Goal: Information Seeking & Learning: Find specific page/section

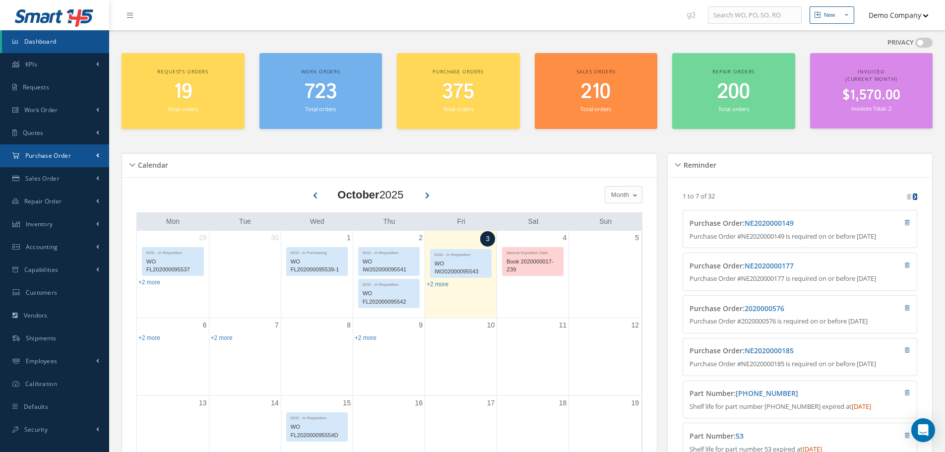
click at [69, 162] on link "Purchase Order" at bounding box center [54, 155] width 109 height 23
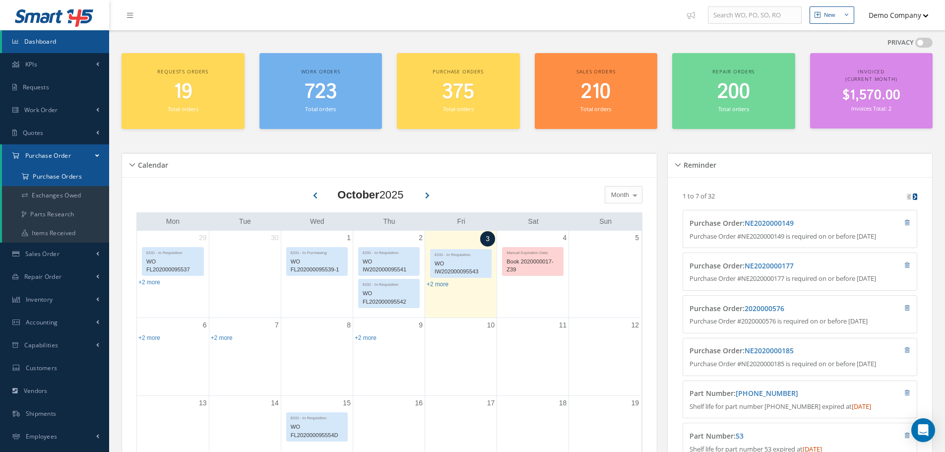
click at [54, 181] on a=1&status_id=2&status_id=3&status_id=5&collapsedFilters"] "Purchase Orders" at bounding box center [55, 176] width 107 height 19
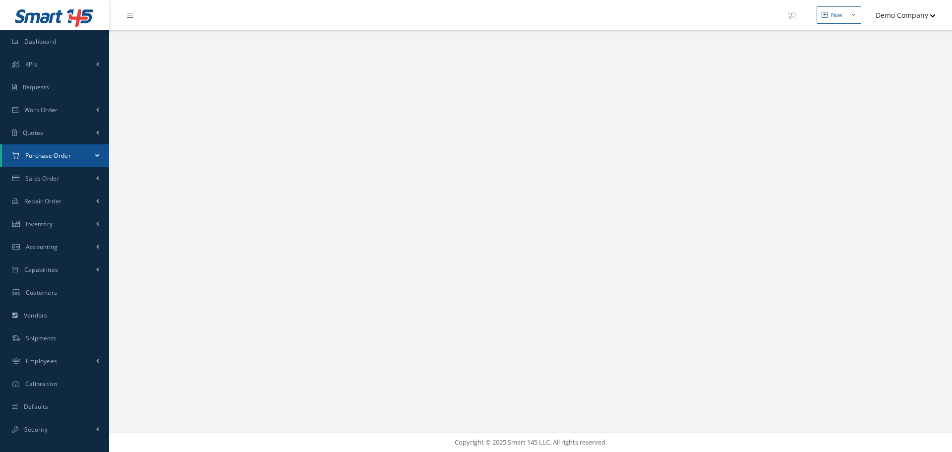
select select "25"
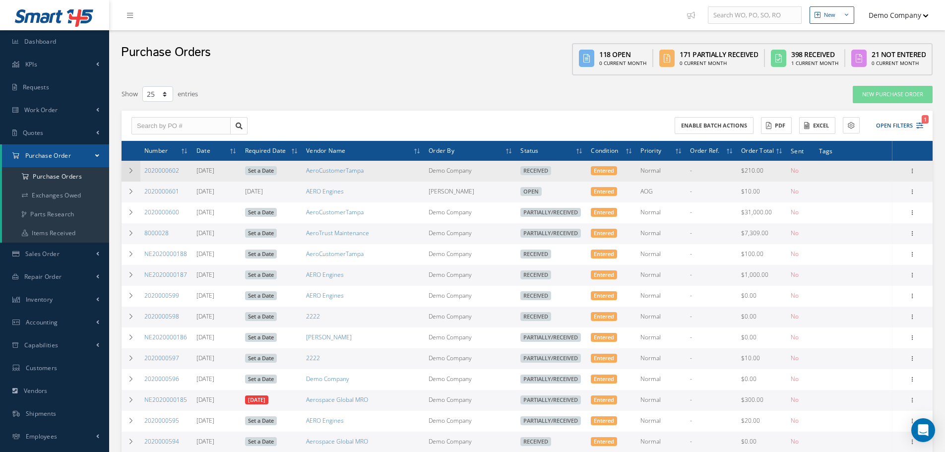
click at [132, 170] on icon at bounding box center [130, 171] width 7 height 6
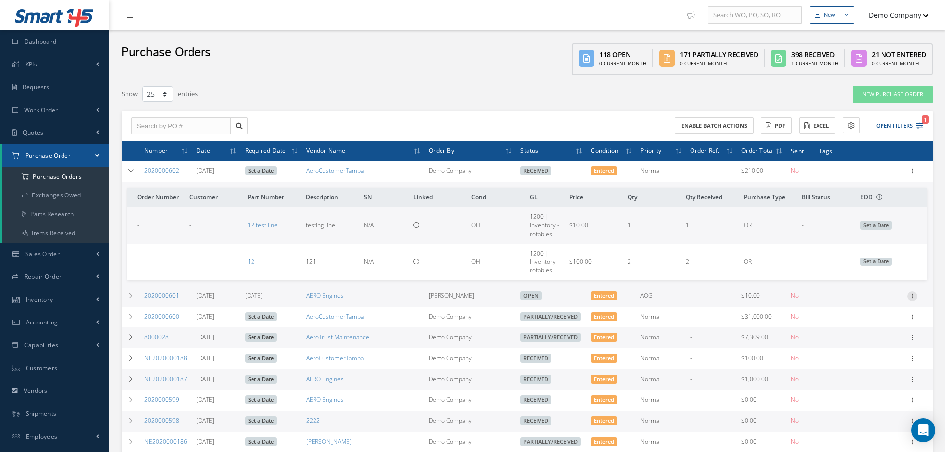
click at [914, 301] on div at bounding box center [912, 296] width 10 height 10
click at [865, 306] on link "Receive" at bounding box center [866, 302] width 78 height 13
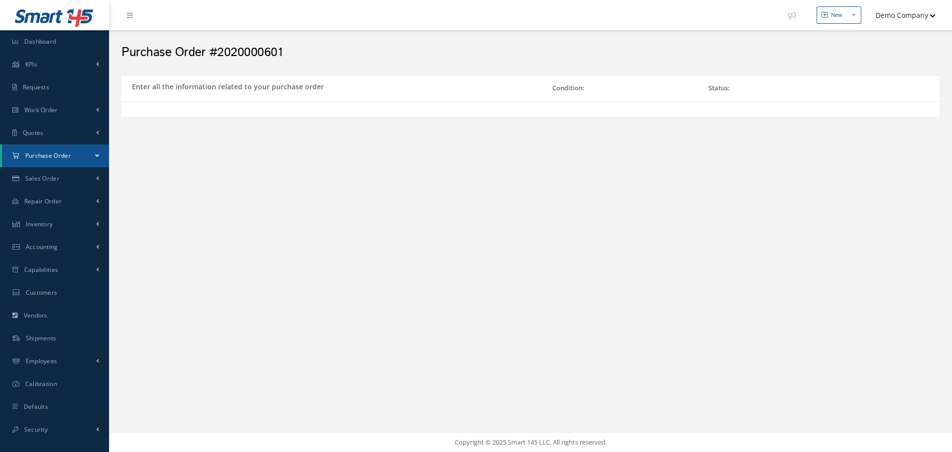
select select "7"
select select "15"
select select "1"
select select "5"
select select "6"
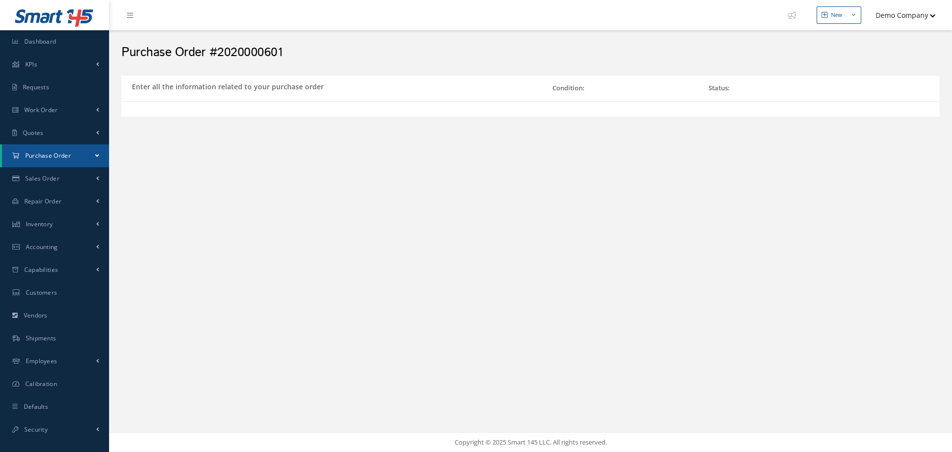
select select "1"
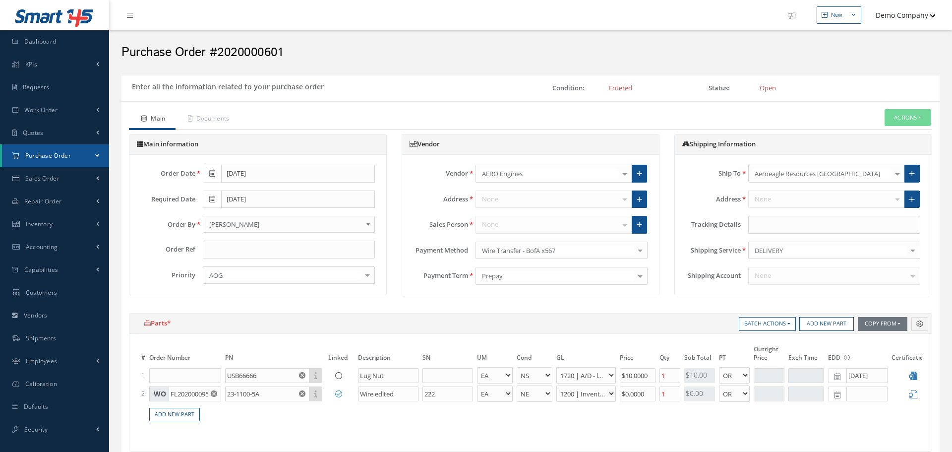
click at [241, 49] on h2 "Purchase Order #2020000601" at bounding box center [531, 52] width 818 height 15
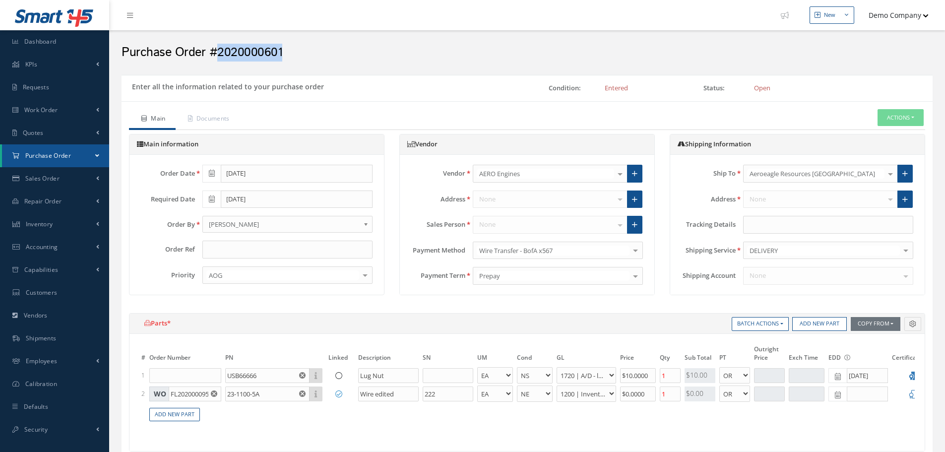
click at [241, 49] on h2 "Purchase Order #2020000601" at bounding box center [527, 52] width 811 height 15
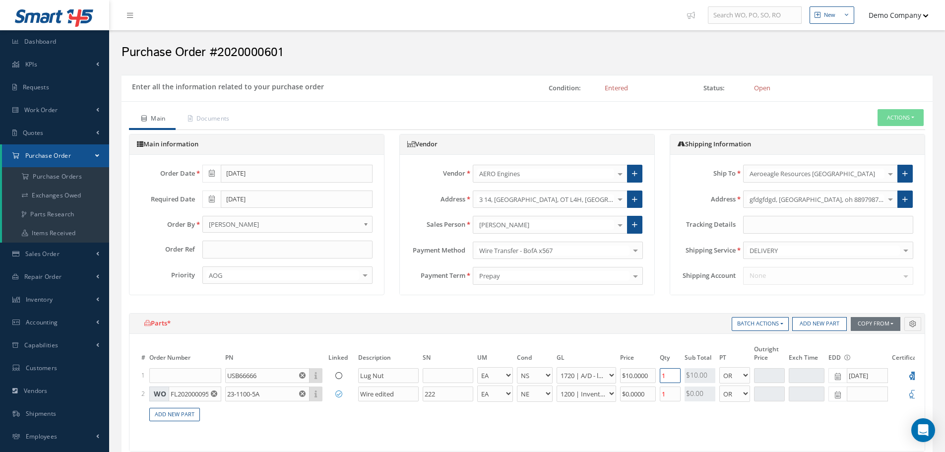
click at [668, 373] on input "1" at bounding box center [670, 375] width 21 height 15
type input "10"
type input "$0"
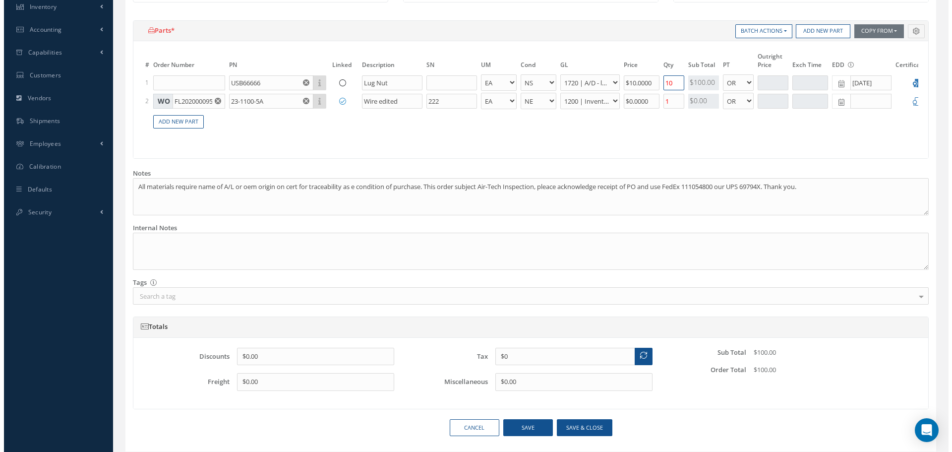
scroll to position [332, 0]
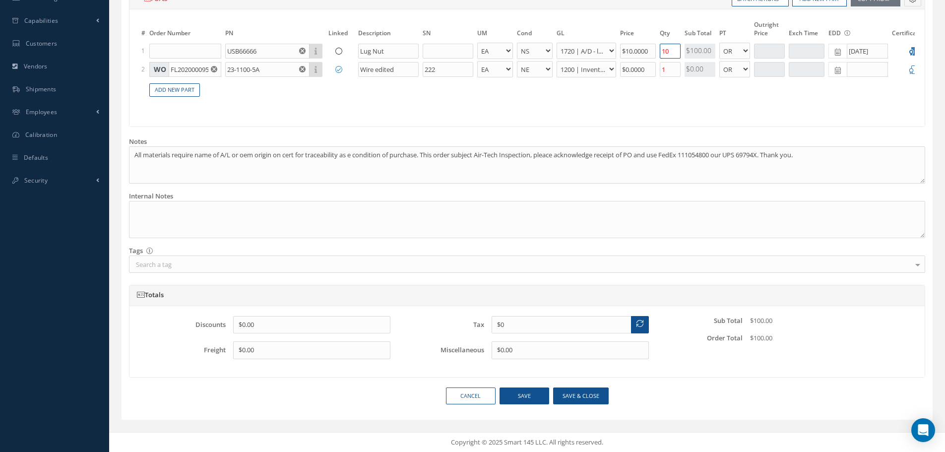
type input "10"
click at [523, 391] on button "Save" at bounding box center [524, 395] width 50 height 17
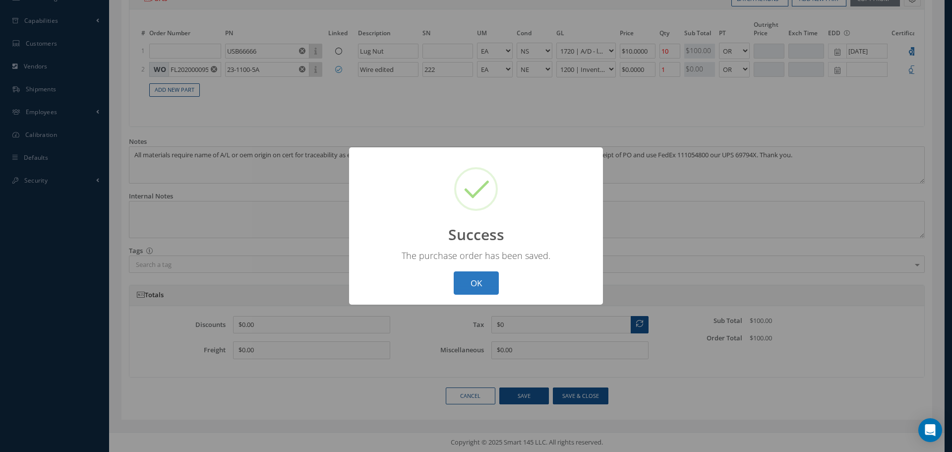
click at [484, 285] on button "OK" at bounding box center [476, 282] width 45 height 23
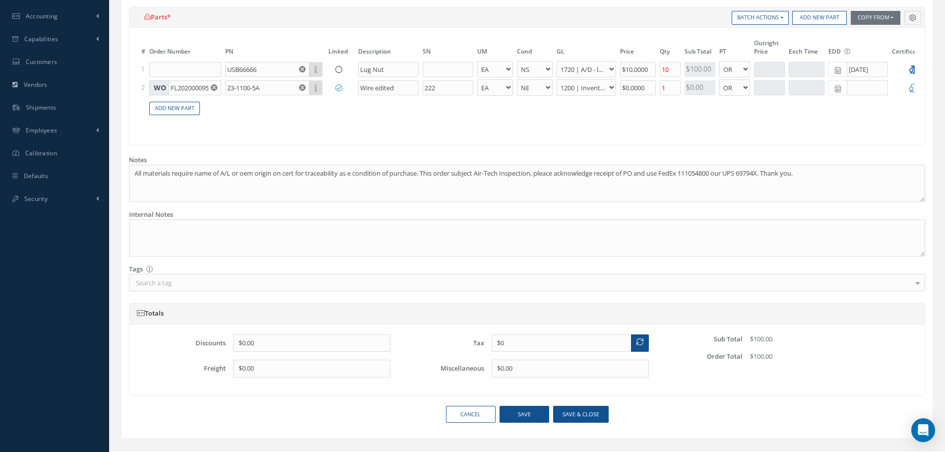
scroll to position [34, 0]
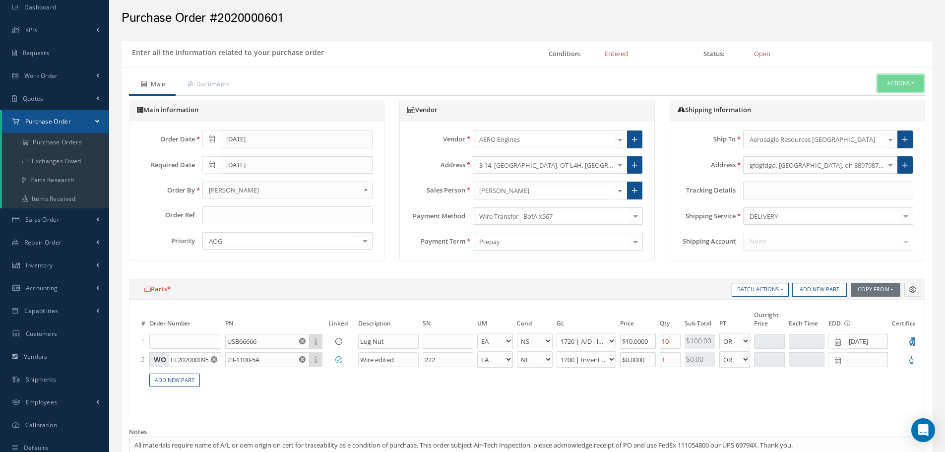
click at [912, 78] on button "Actions" at bounding box center [900, 83] width 46 height 17
click at [890, 100] on link "Receive" at bounding box center [885, 100] width 79 height 13
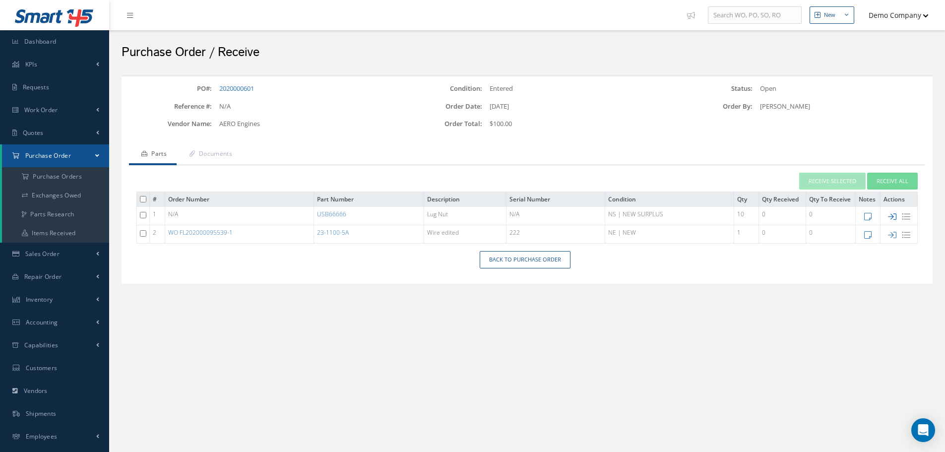
click at [893, 218] on icon at bounding box center [892, 216] width 8 height 8
type input "10/03/2025"
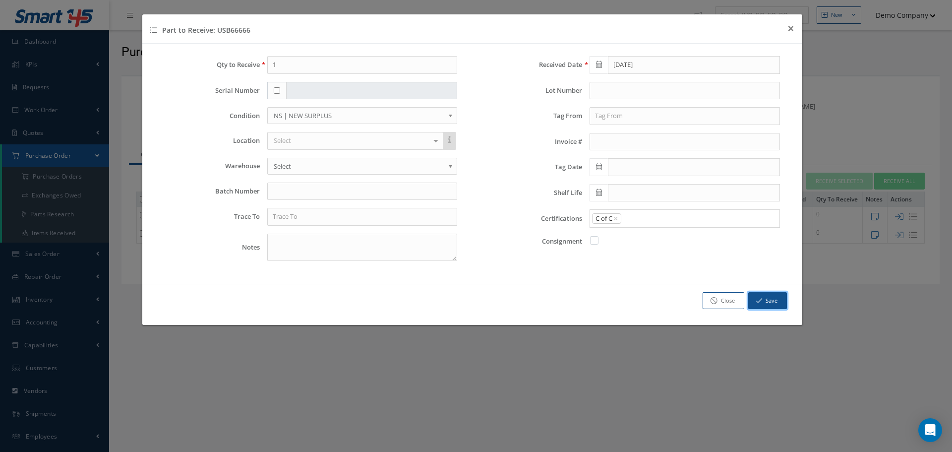
click at [779, 304] on button "Save" at bounding box center [767, 300] width 39 height 17
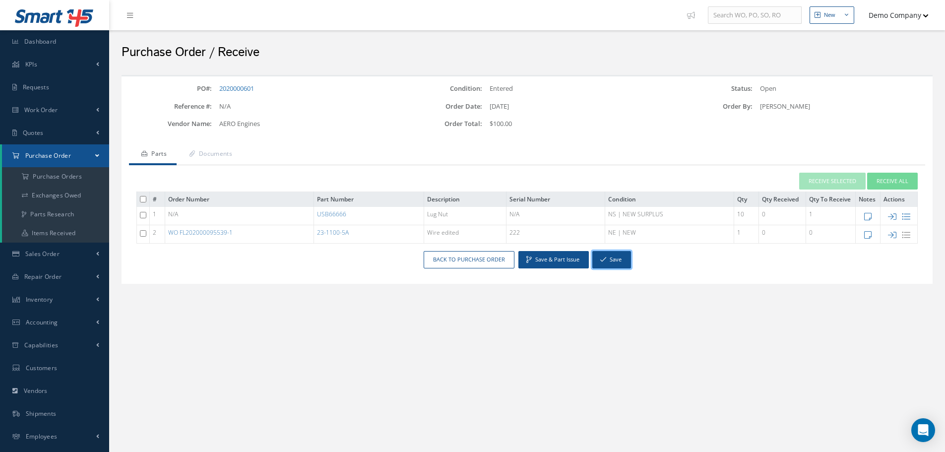
click at [604, 256] on icon "button" at bounding box center [603, 259] width 6 height 7
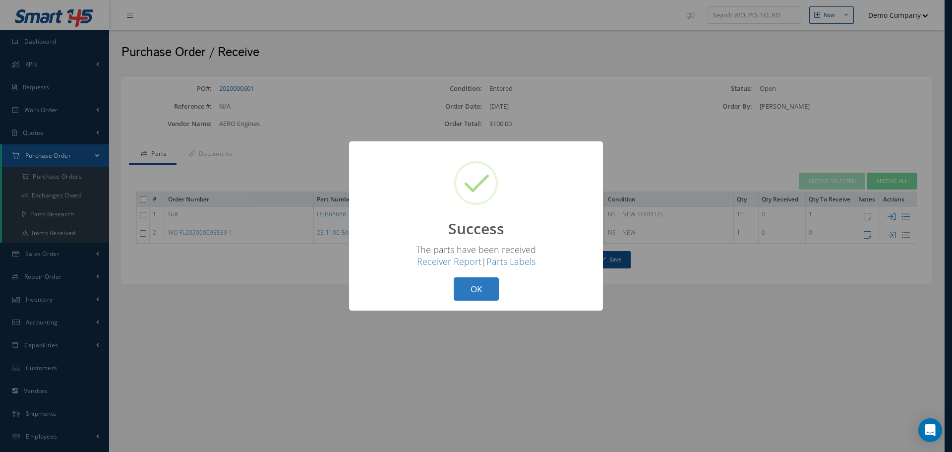
click at [468, 296] on button "OK" at bounding box center [476, 288] width 45 height 23
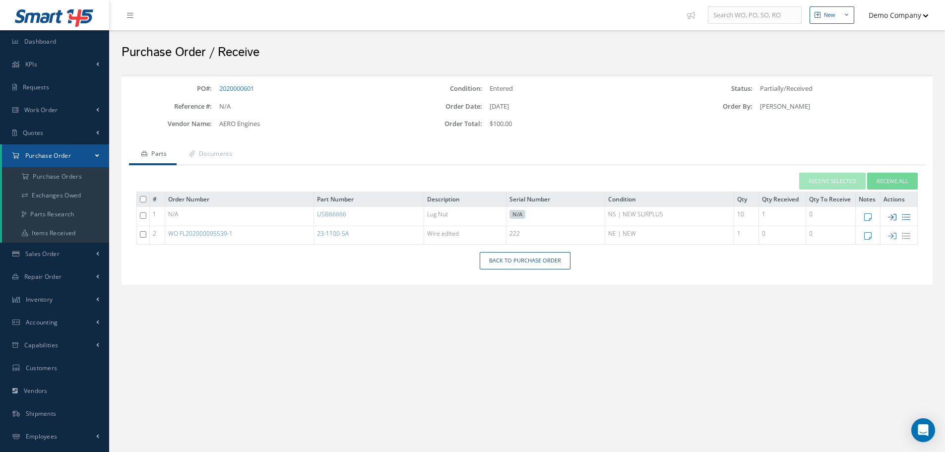
click at [892, 216] on icon at bounding box center [892, 217] width 8 height 8
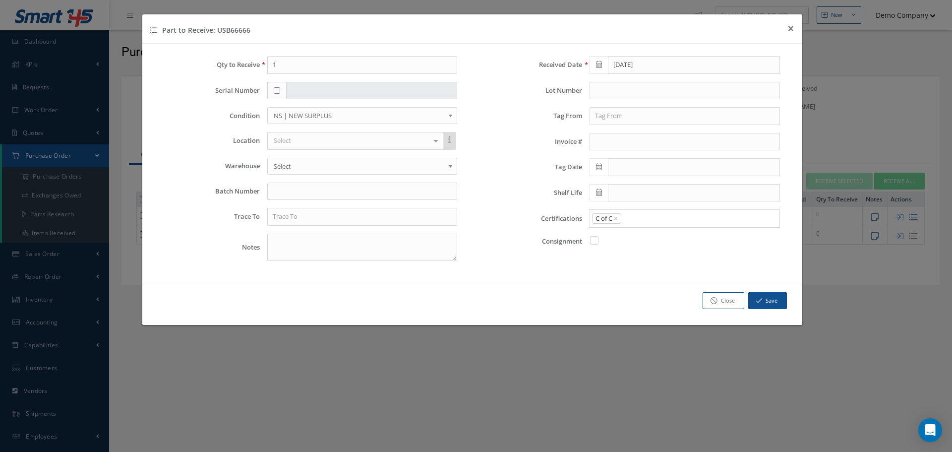
click at [595, 62] on span at bounding box center [599, 65] width 18 height 18
click at [670, 174] on td "31" at bounding box center [671, 171] width 15 height 15
type input "[DATE]"
click at [769, 303] on button "Save" at bounding box center [767, 300] width 39 height 17
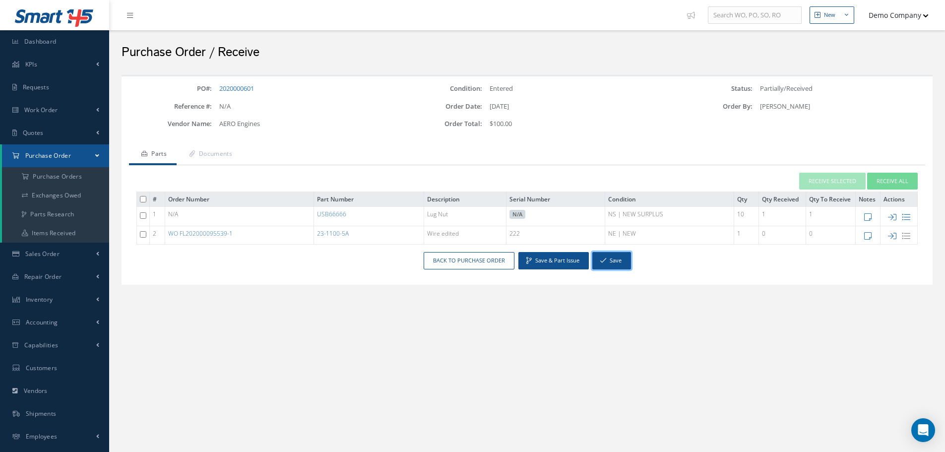
click at [608, 266] on button "Save" at bounding box center [611, 260] width 39 height 17
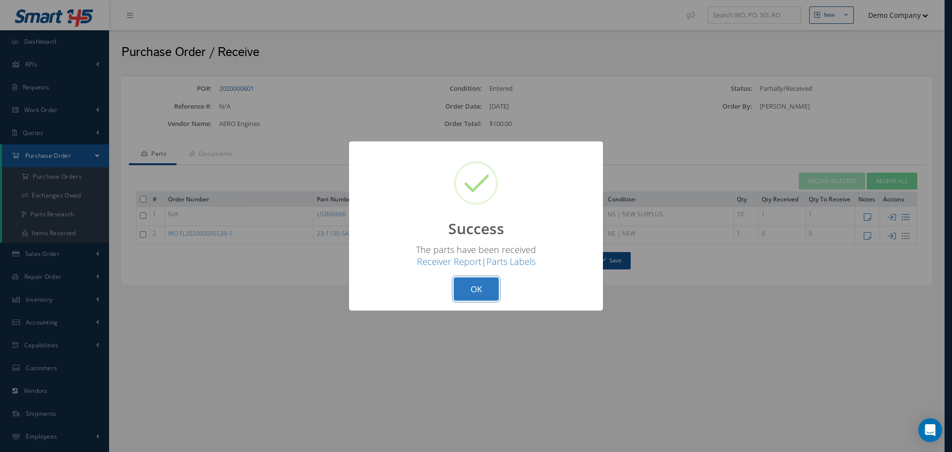
click at [487, 290] on button "OK" at bounding box center [476, 288] width 45 height 23
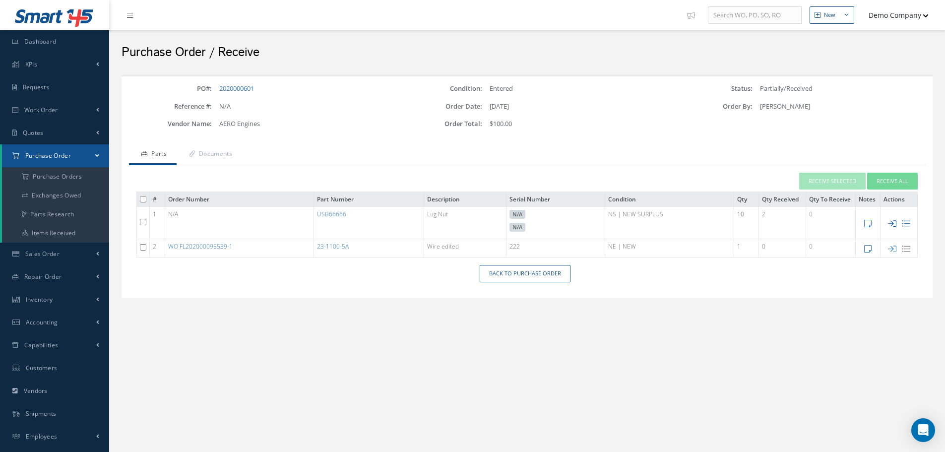
click at [890, 220] on icon at bounding box center [892, 223] width 8 height 8
type input "[DATE]"
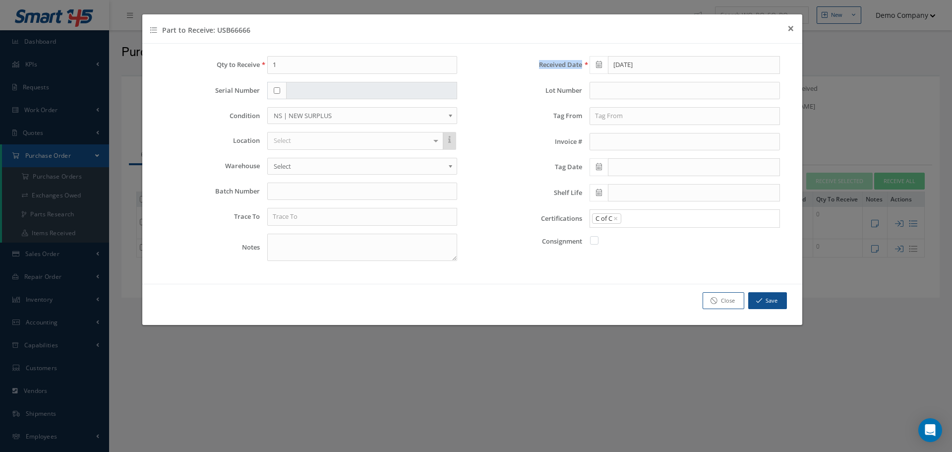
drag, startPoint x: 581, startPoint y: 60, endPoint x: 532, endPoint y: 65, distance: 49.8
click at [532, 65] on label "Received Date" at bounding box center [531, 64] width 103 height 7
click at [792, 30] on span "×" at bounding box center [791, 28] width 7 height 16
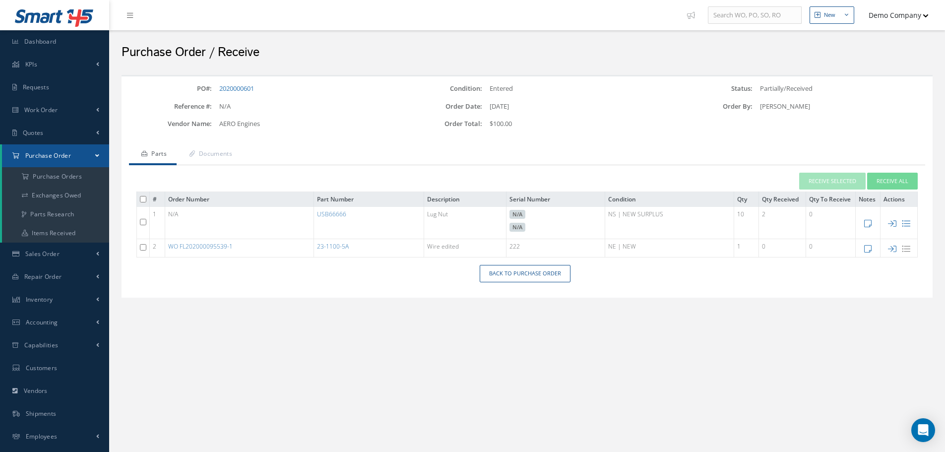
click at [910, 226] on td at bounding box center [898, 223] width 37 height 32
click at [907, 226] on icon at bounding box center [906, 223] width 8 height 8
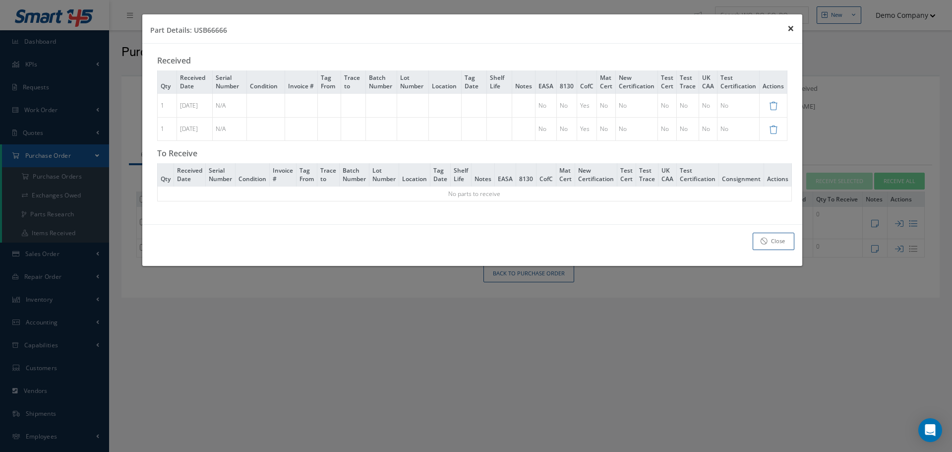
click at [790, 30] on span "×" at bounding box center [791, 28] width 7 height 16
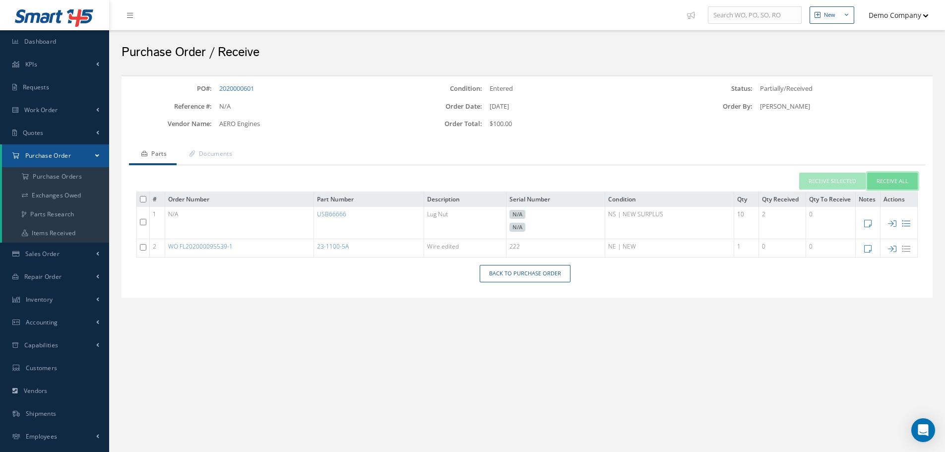
click at [873, 181] on button "Receive All" at bounding box center [892, 181] width 51 height 17
type input "[DATE]"
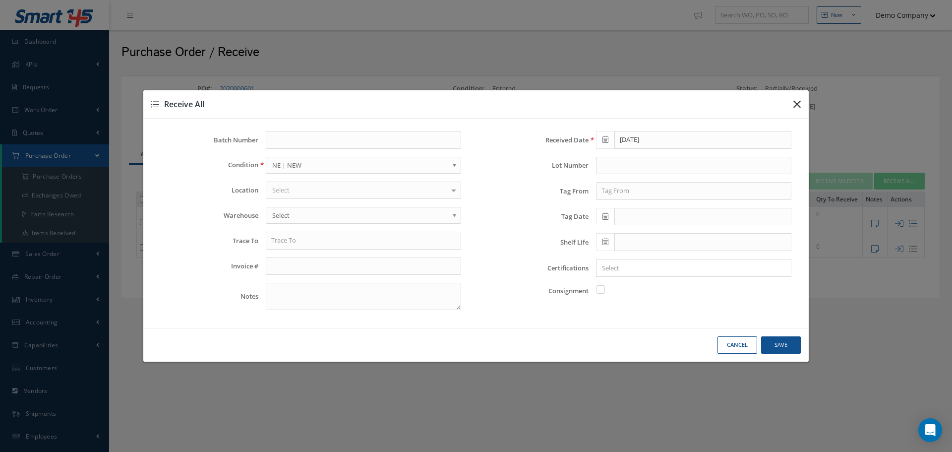
click at [800, 104] on icon "button" at bounding box center [797, 104] width 7 height 12
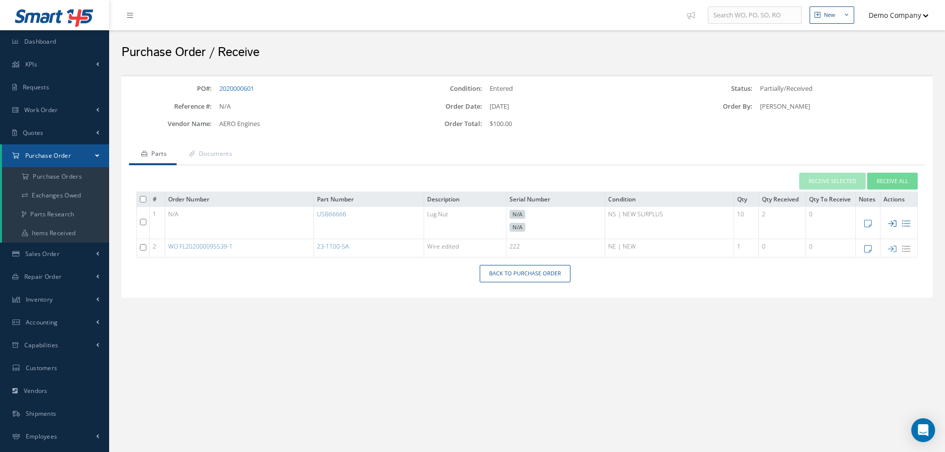
click at [894, 223] on icon at bounding box center [892, 223] width 8 height 8
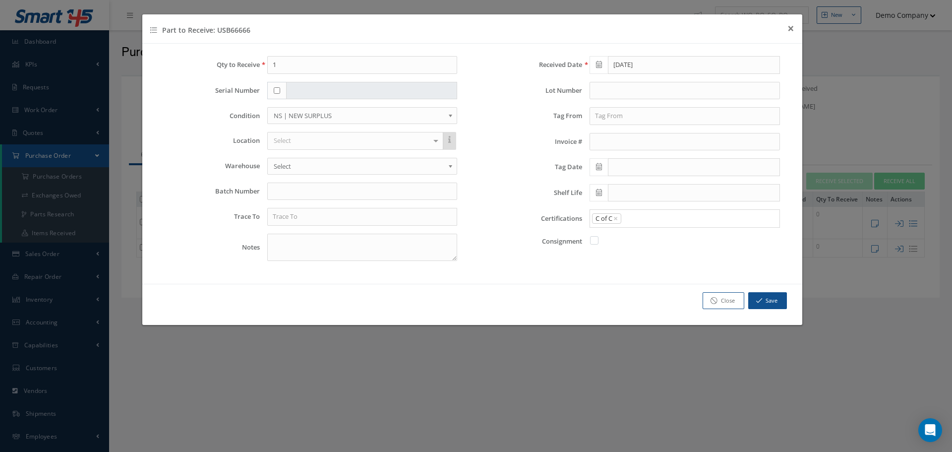
click at [499, 234] on div "Received Date 10/03/2025 Lot Number Tag From Invoice # Tag Date Shelf Life Cert…" at bounding box center [634, 162] width 323 height 213
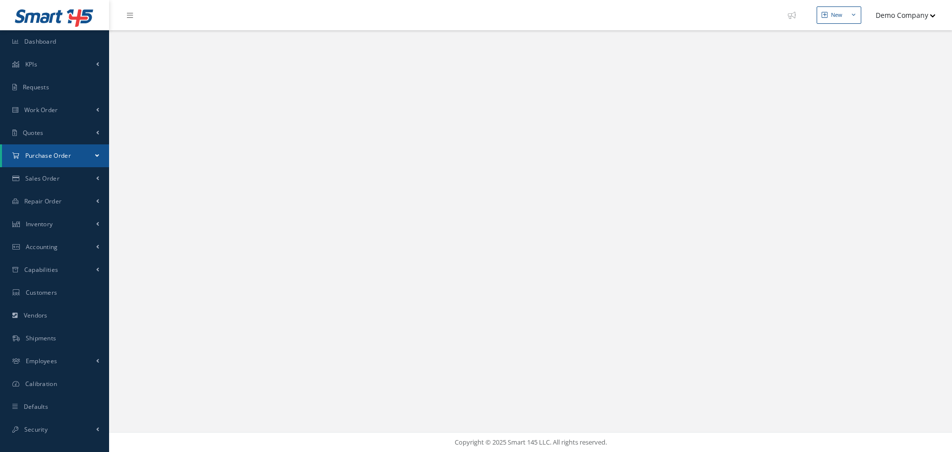
select select "25"
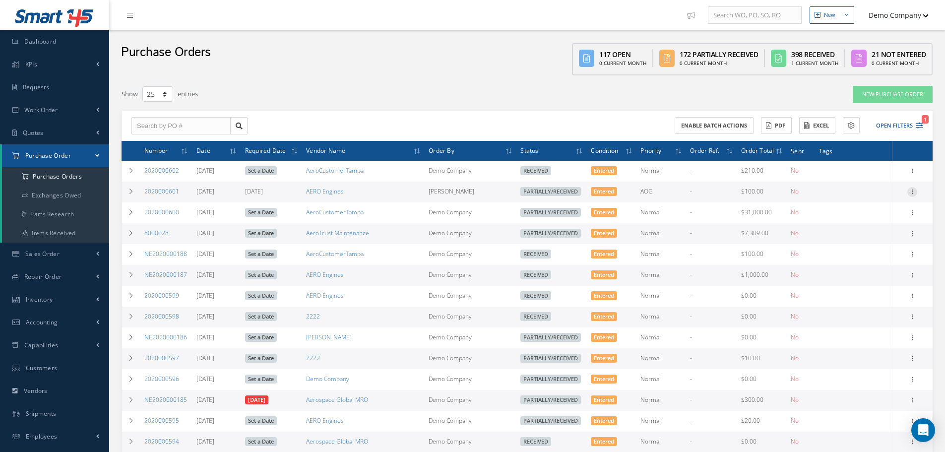
click at [915, 193] on icon at bounding box center [912, 191] width 10 height 8
click at [860, 224] on link "Edit" at bounding box center [866, 224] width 78 height 13
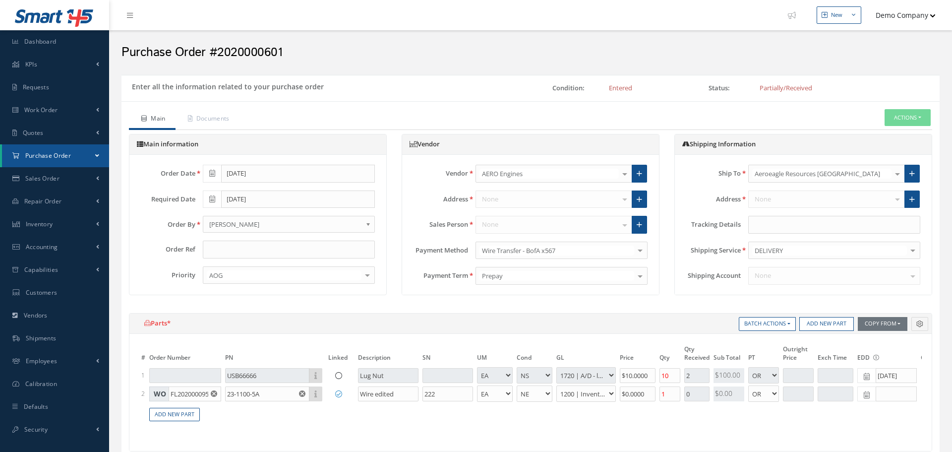
select select "7"
select select "15"
select select "1"
select select "5"
select select "6"
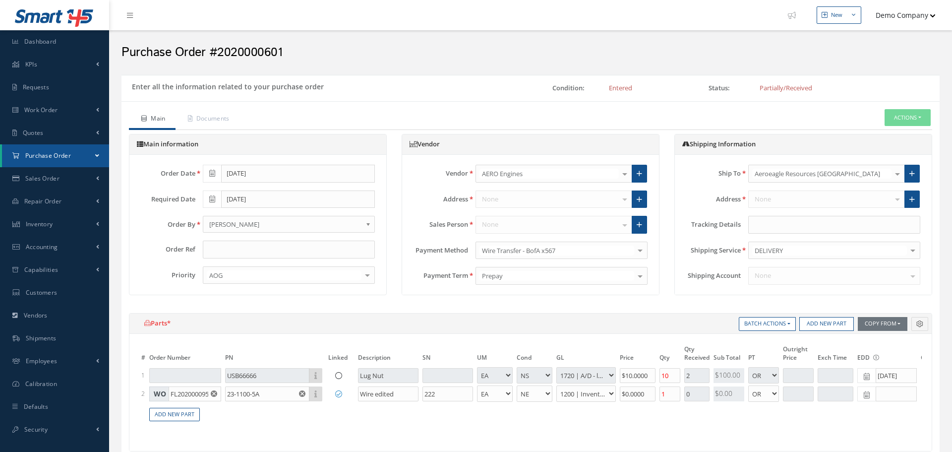
select select "1"
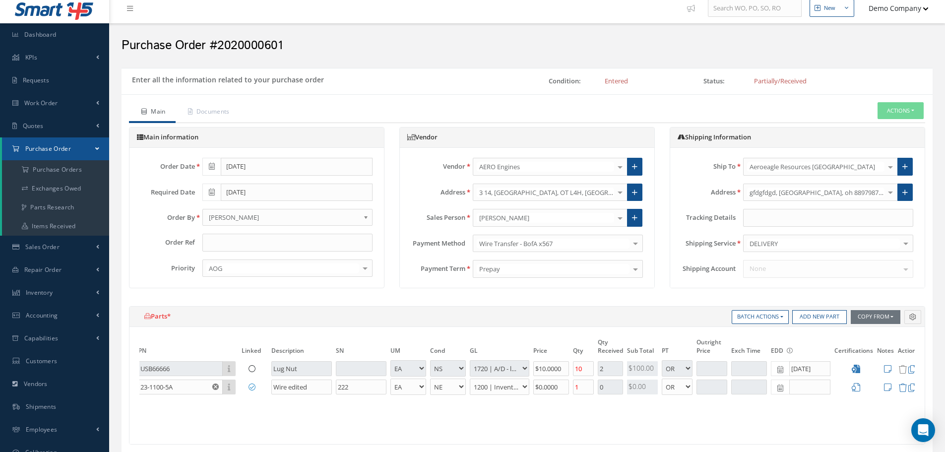
scroll to position [0, 90]
click at [891, 14] on button "Demo Company" at bounding box center [893, 8] width 69 height 19
click at [881, 40] on link "Clear Cache" at bounding box center [888, 43] width 79 height 17
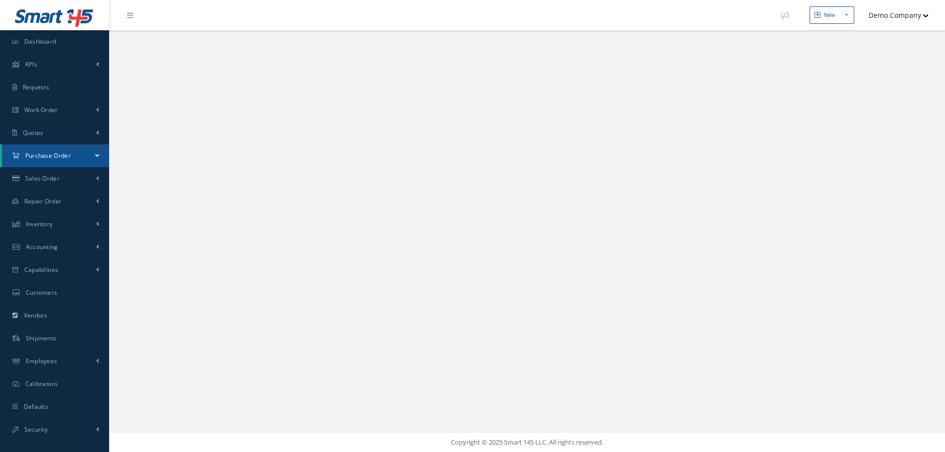
select select "25"
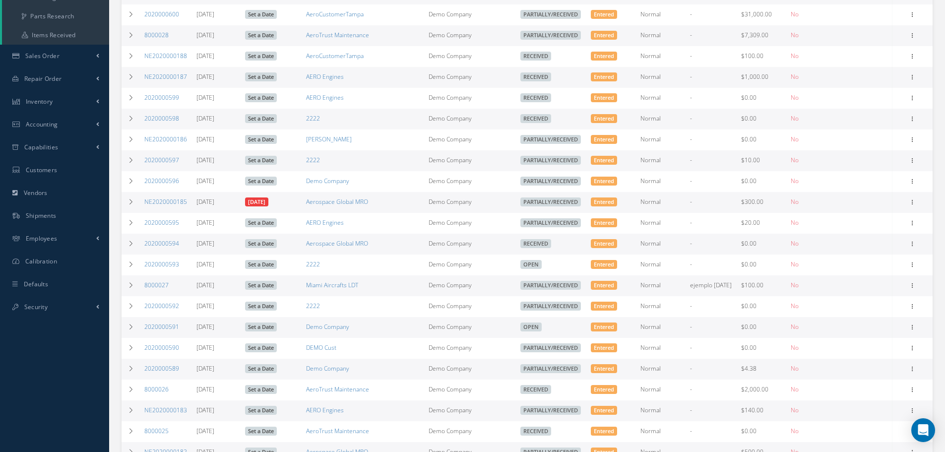
scroll to position [198, 0]
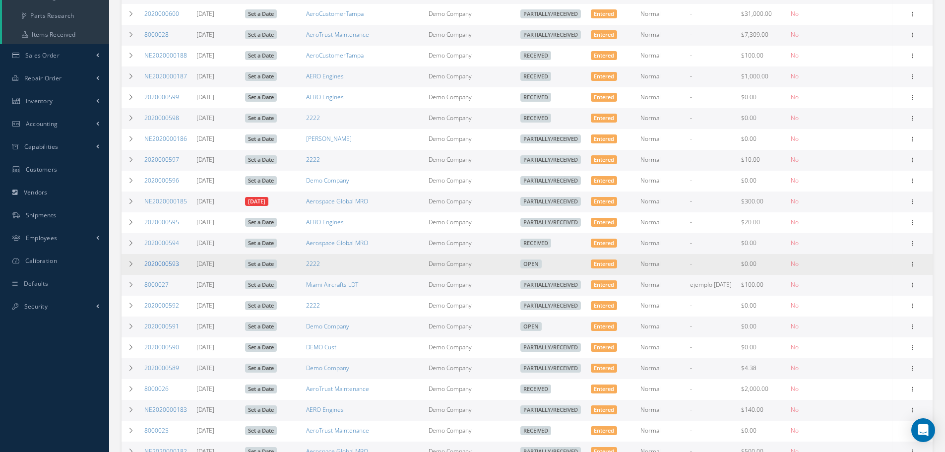
drag, startPoint x: 183, startPoint y: 266, endPoint x: 144, endPoint y: 265, distance: 38.7
click at [144, 265] on td "2020000593" at bounding box center [166, 264] width 52 height 21
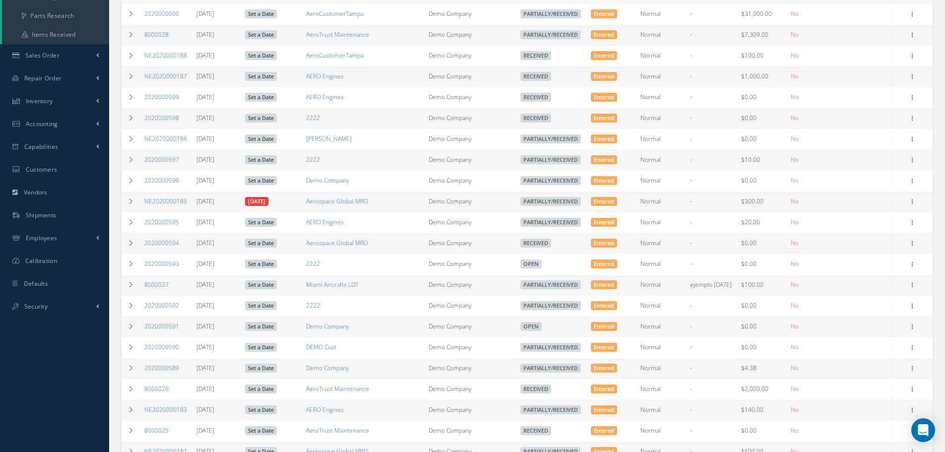
copy link "2020000593"
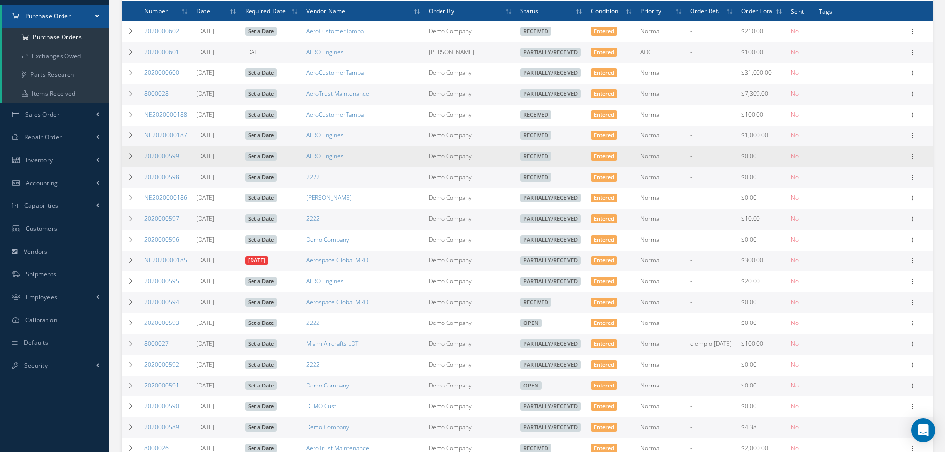
scroll to position [0, 0]
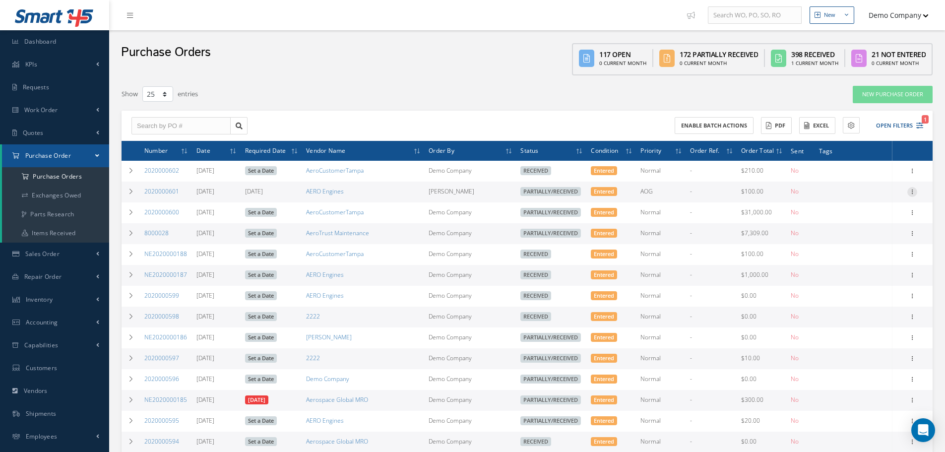
click at [914, 190] on icon at bounding box center [912, 191] width 10 height 8
click at [356, 93] on div "Show 10 25 50 100 entries" at bounding box center [355, 94] width 482 height 18
click at [57, 388] on link "Vendors" at bounding box center [54, 390] width 109 height 23
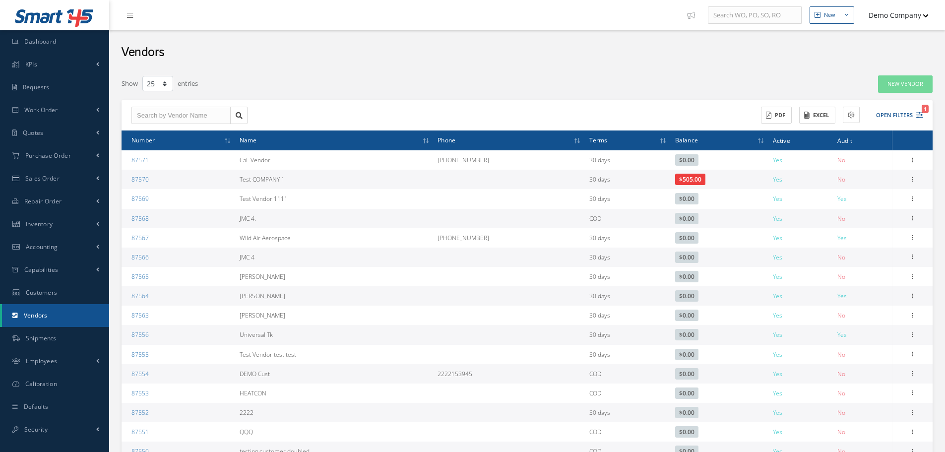
select select "25"
click at [64, 232] on link "Inventory" at bounding box center [54, 224] width 109 height 23
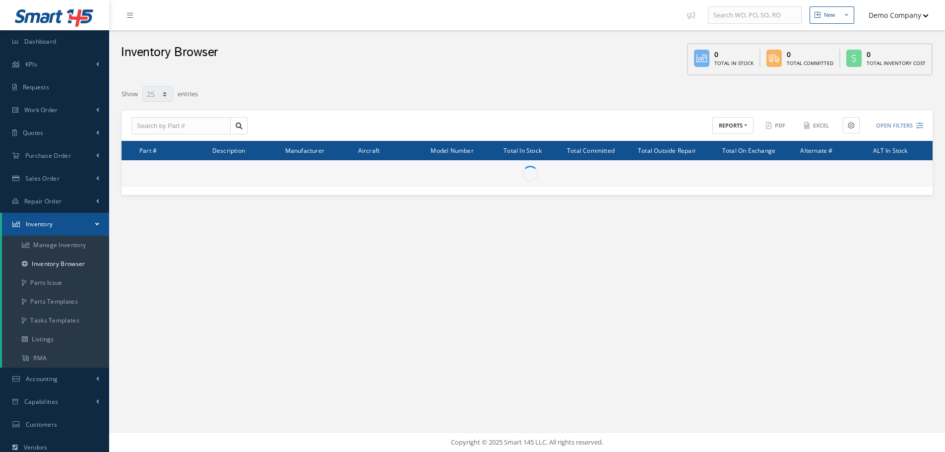
select select "25"
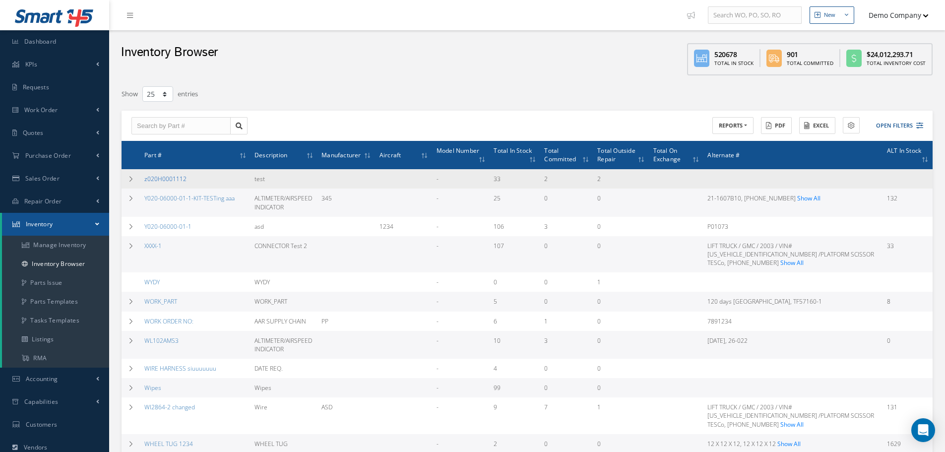
click at [162, 181] on link "z020H0001112" at bounding box center [165, 179] width 42 height 8
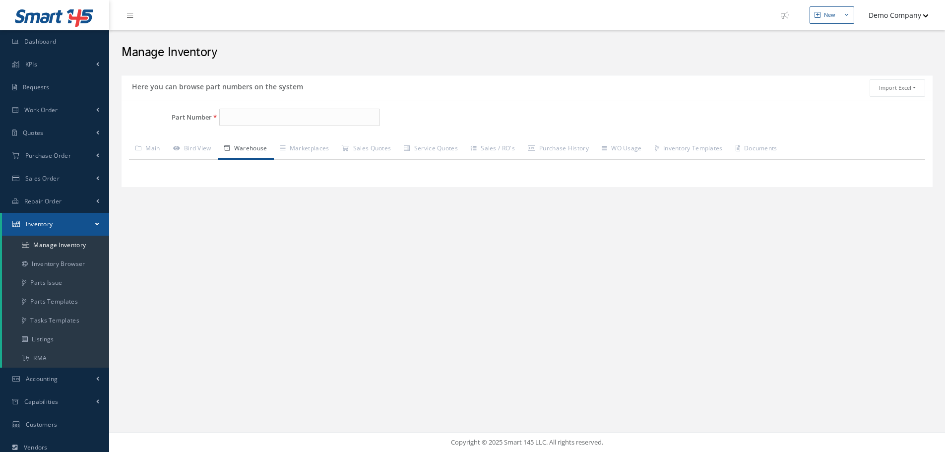
type input "z020H0001112"
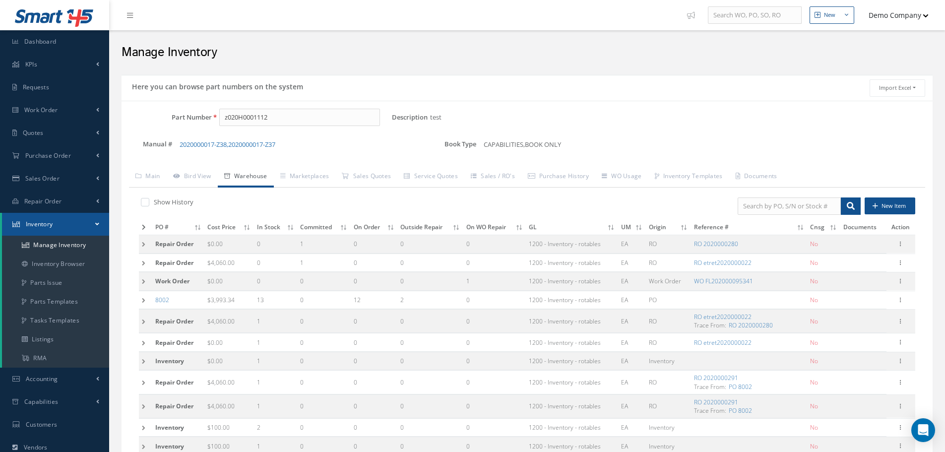
scroll to position [248, 0]
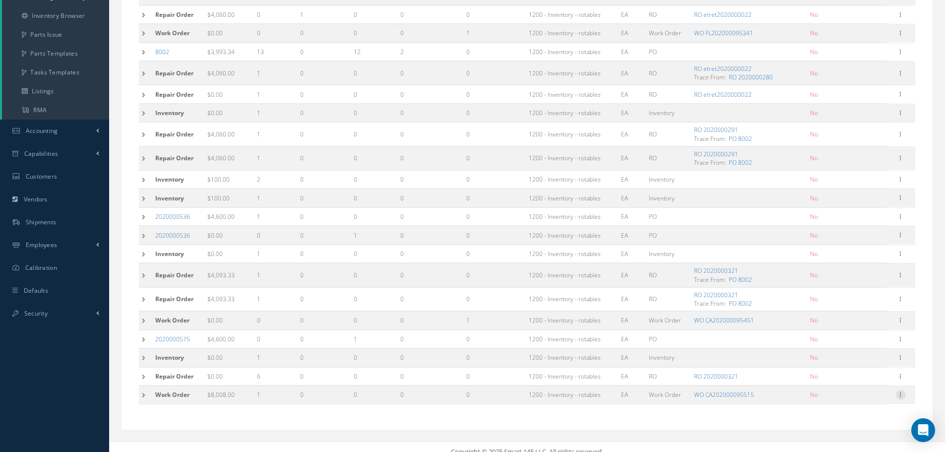
click at [900, 399] on div at bounding box center [901, 395] width 10 height 10
click at [846, 376] on link "Edit" at bounding box center [855, 376] width 78 height 13
type input "8008.00"
type input "CA202000095515"
checkbox input "false"
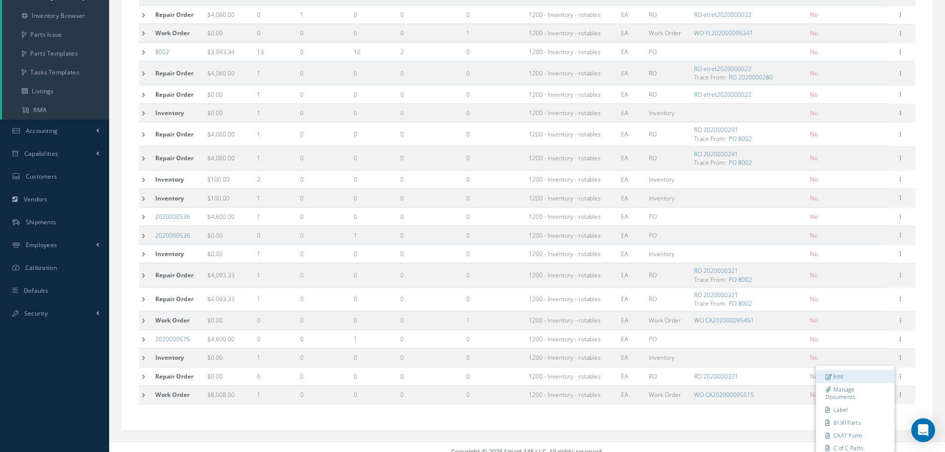
type input "[DATE]"
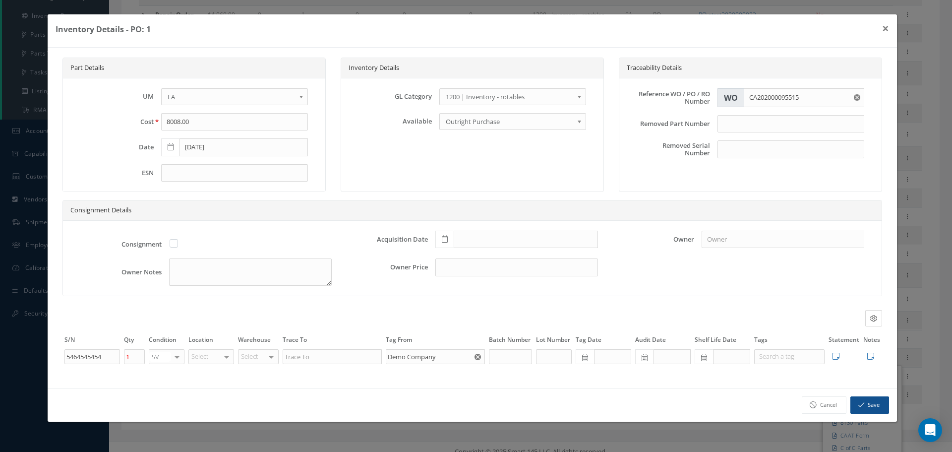
click at [227, 356] on div at bounding box center [227, 357] width 14 height 14
click at [317, 395] on div "Cancel Save" at bounding box center [473, 405] width 850 height 34
click at [885, 31] on button "×" at bounding box center [885, 28] width 23 height 28
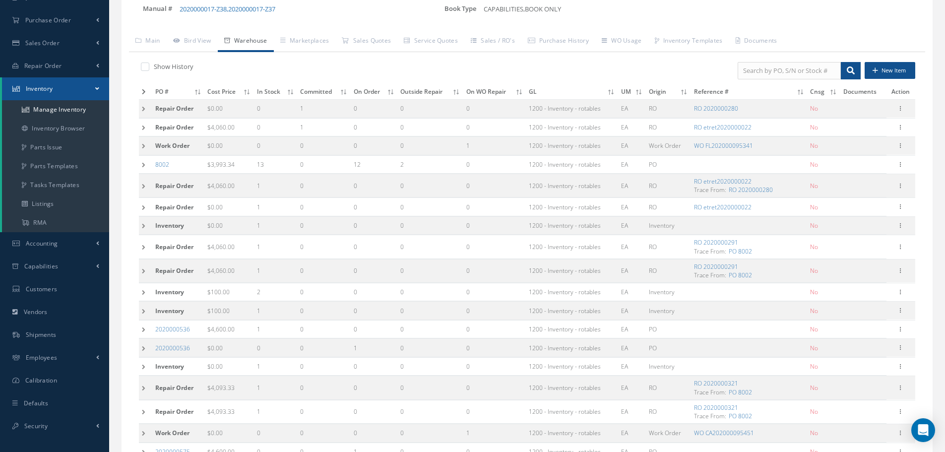
scroll to position [0, 0]
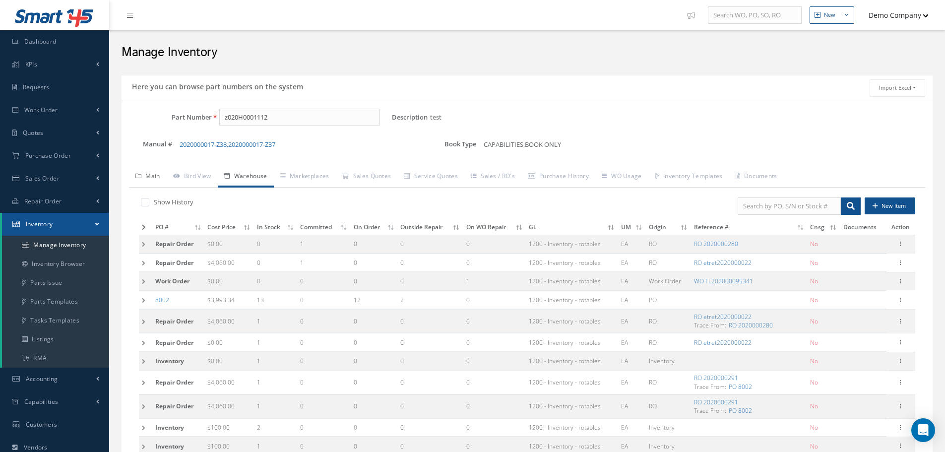
click at [140, 181] on link "Main" at bounding box center [148, 177] width 38 height 21
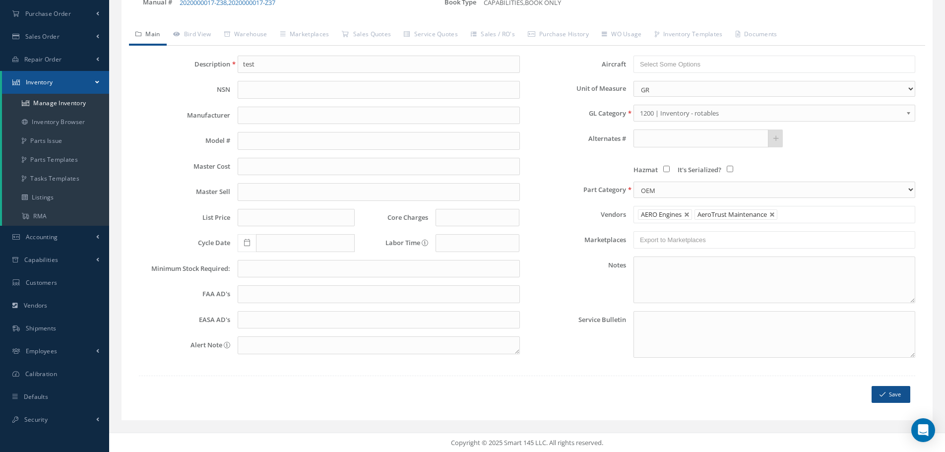
scroll to position [142, 0]
click at [773, 211] on link at bounding box center [772, 214] width 6 height 6
click at [687, 216] on link at bounding box center [687, 214] width 6 height 6
type input "Select Vendor"
click at [890, 392] on button "Save" at bounding box center [890, 393] width 39 height 17
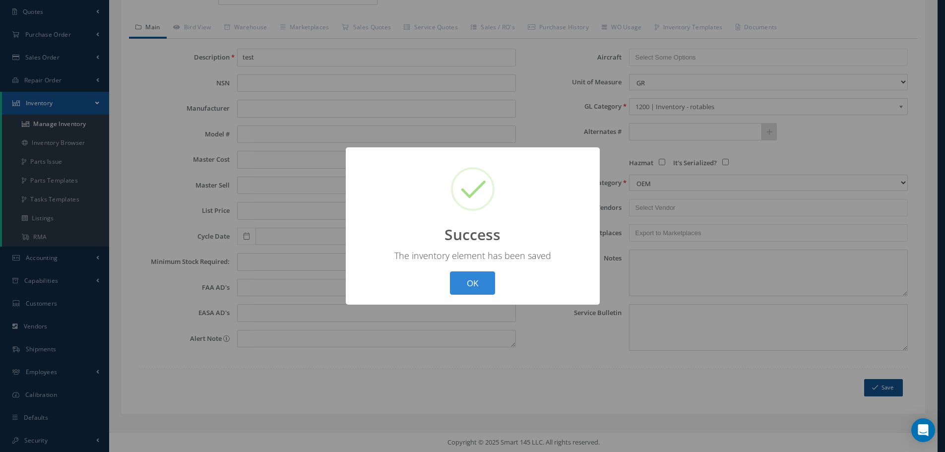
scroll to position [121, 0]
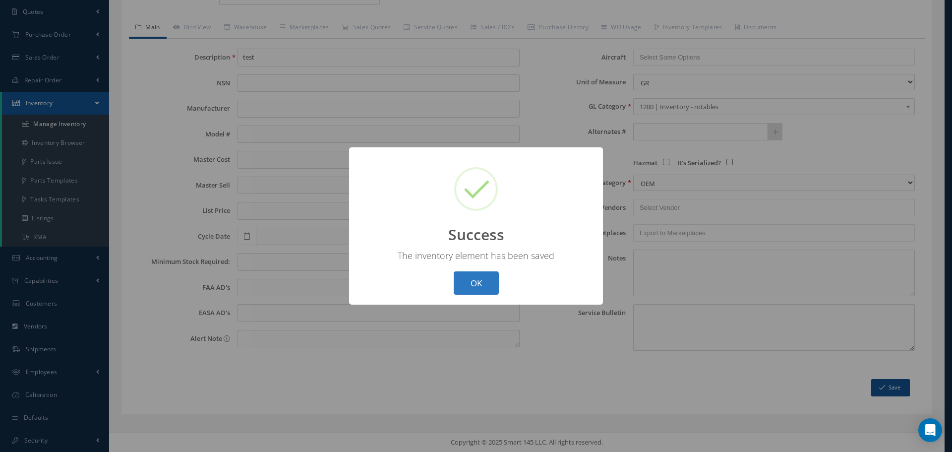
click at [486, 279] on button "OK" at bounding box center [476, 282] width 45 height 23
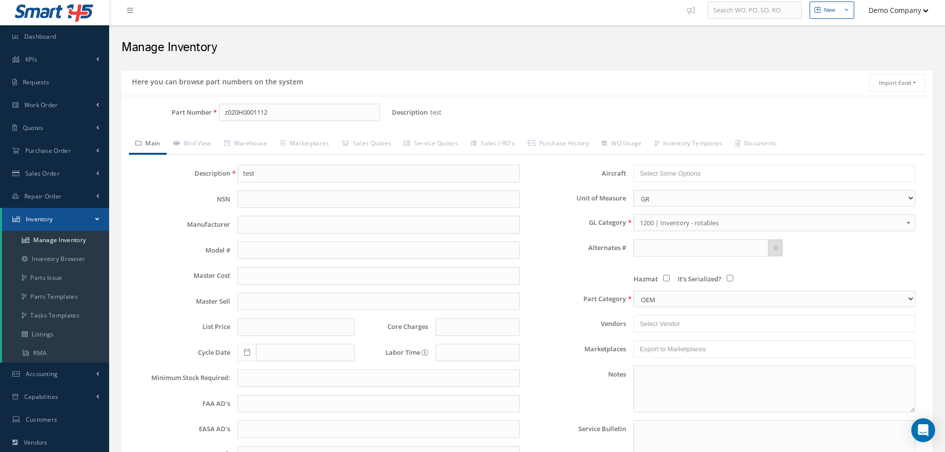
scroll to position [0, 0]
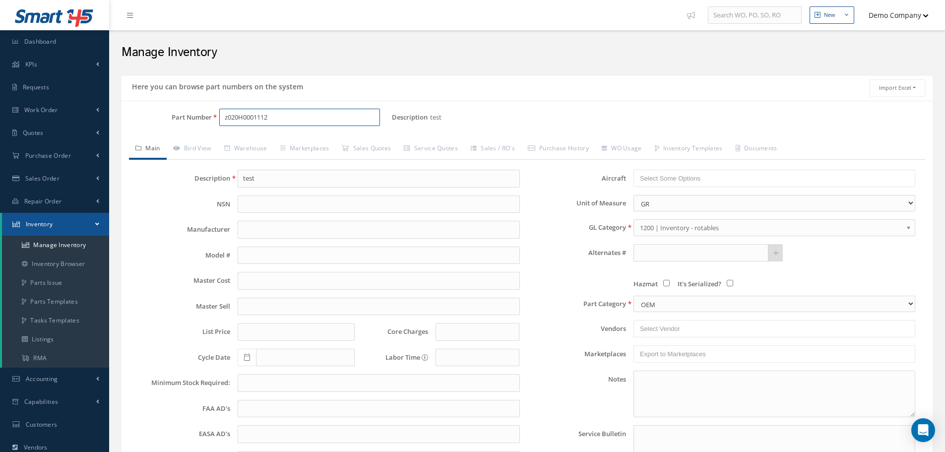
click at [260, 121] on input "z020H0001112" at bounding box center [299, 118] width 161 height 18
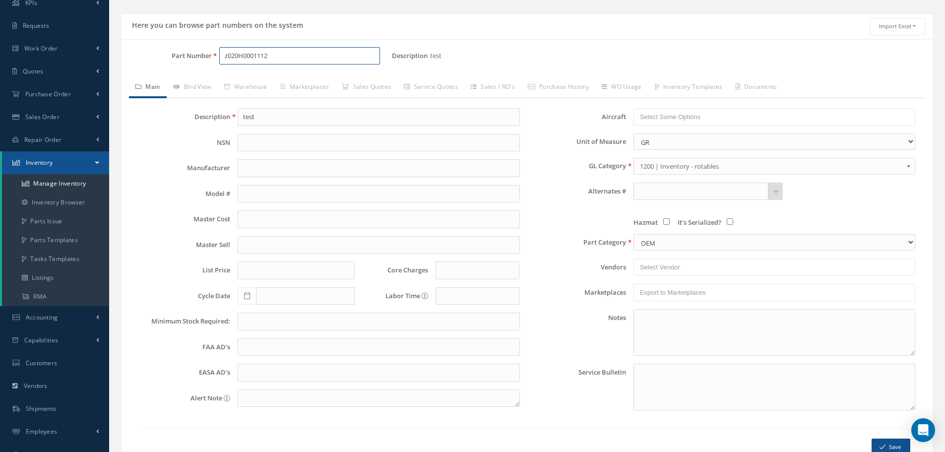
scroll to position [121, 0]
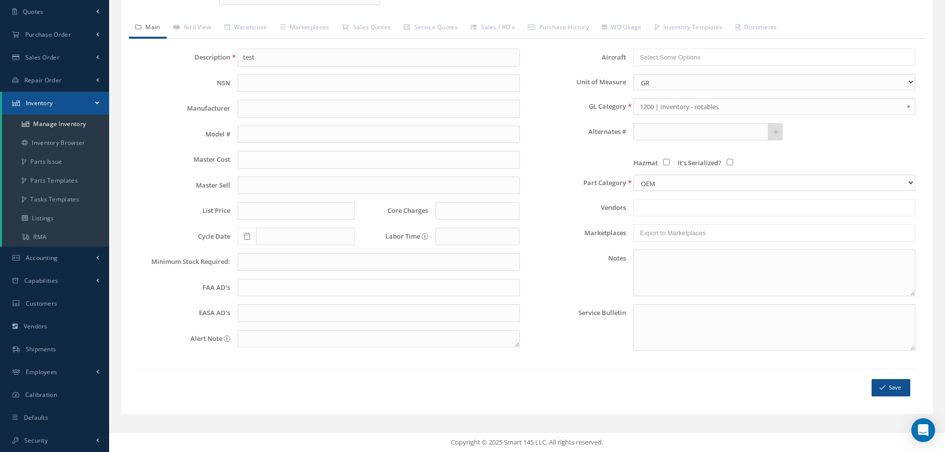
click at [647, 205] on input "text" at bounding box center [666, 207] width 53 height 12
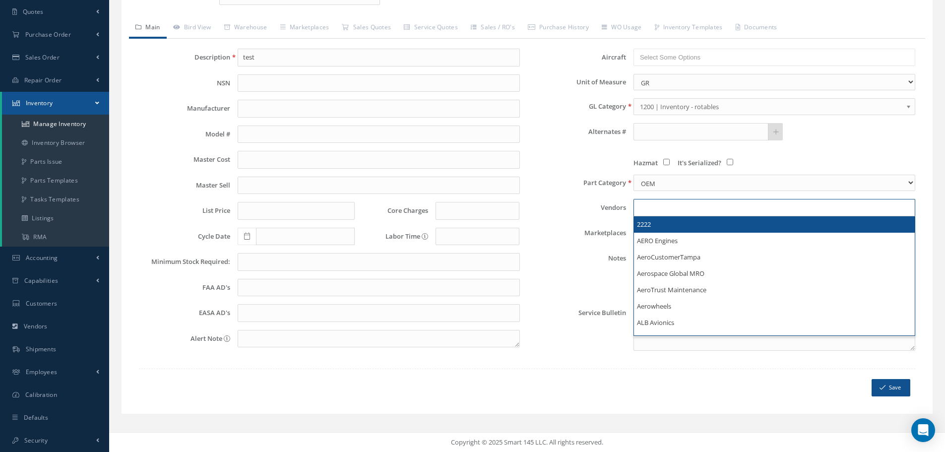
click at [668, 221] on li "2222" at bounding box center [774, 224] width 281 height 16
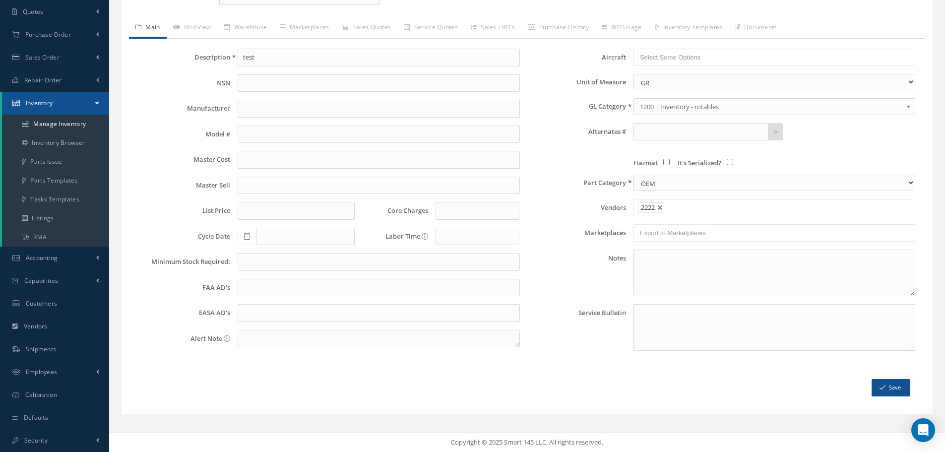
click at [688, 211] on ul "2222" at bounding box center [774, 207] width 282 height 17
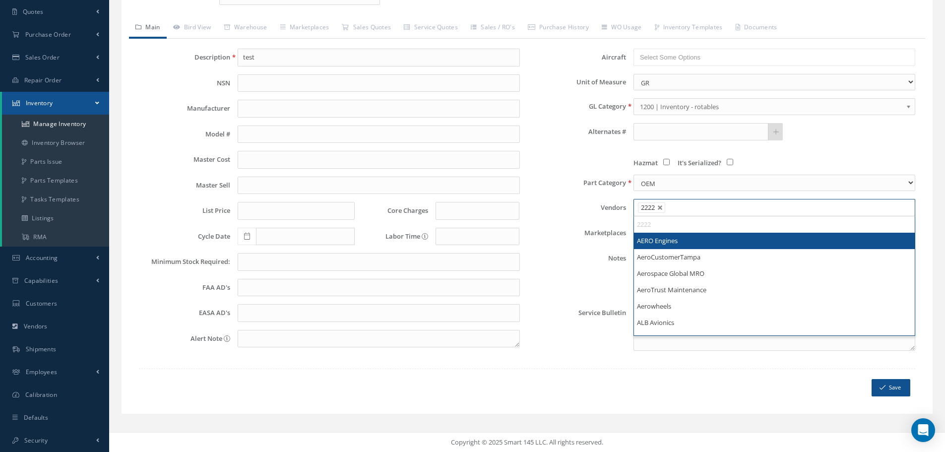
click at [677, 237] on li "AERO Engines" at bounding box center [774, 241] width 281 height 16
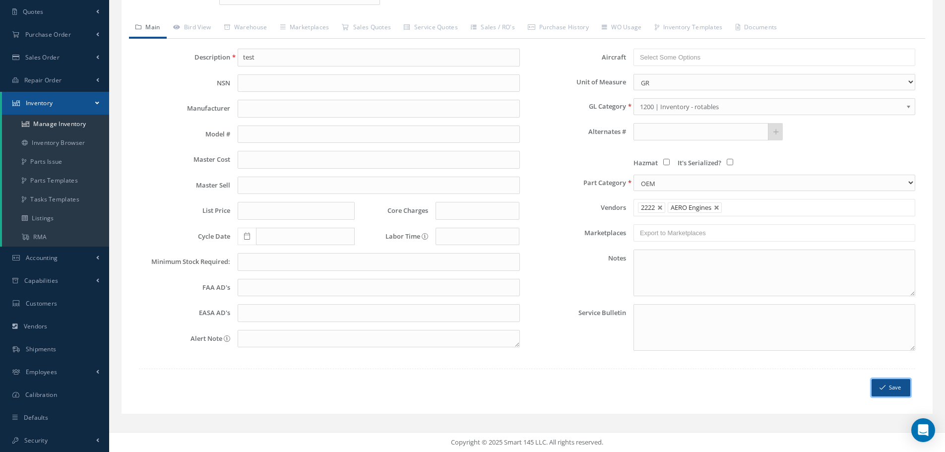
click at [897, 384] on button "Save" at bounding box center [890, 387] width 39 height 17
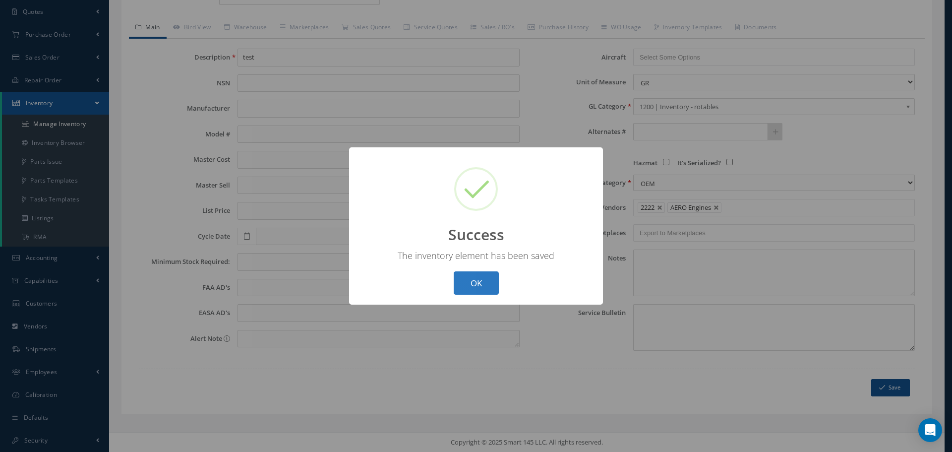
click at [480, 282] on button "OK" at bounding box center [476, 282] width 45 height 23
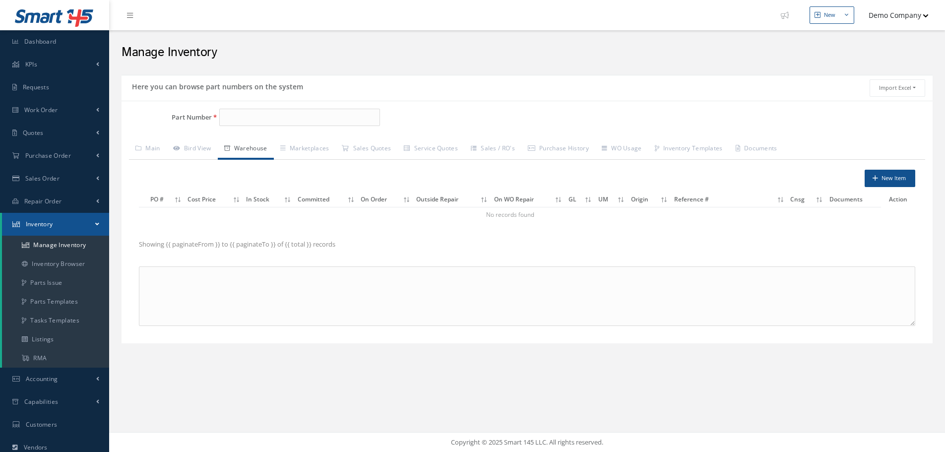
type input "z020H0001112"
type input "test"
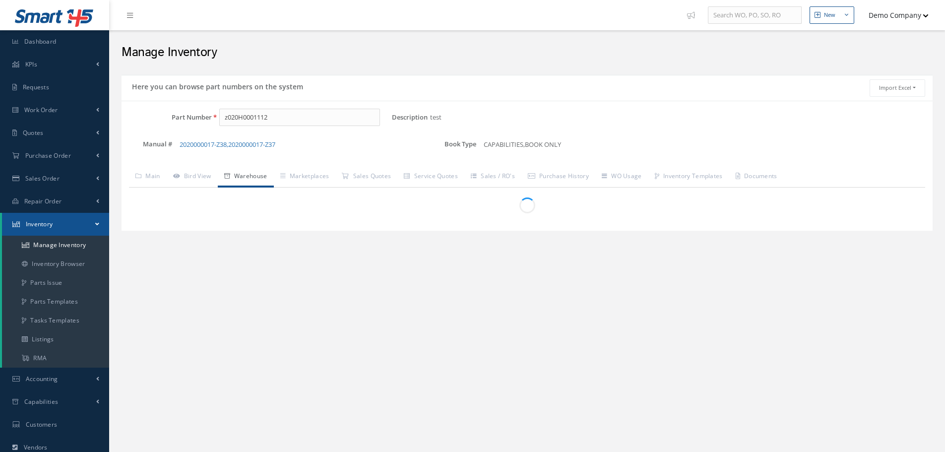
scroll to position [121, 0]
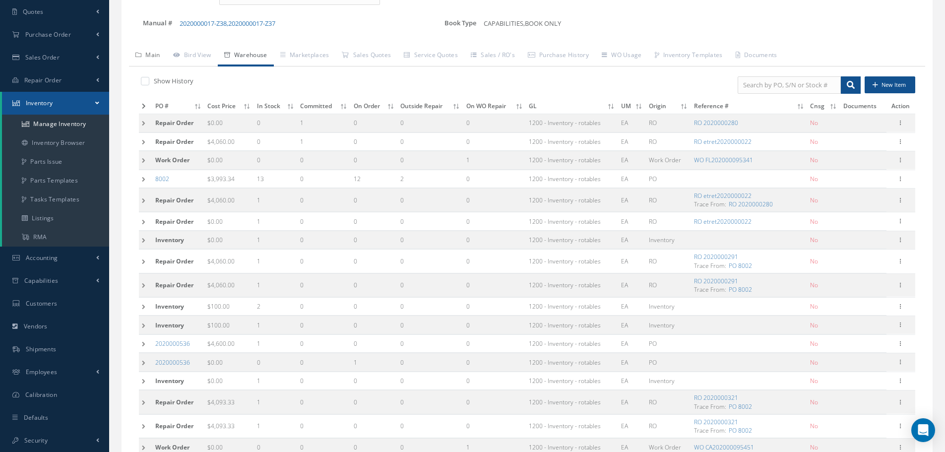
click at [139, 58] on icon at bounding box center [138, 55] width 6 height 6
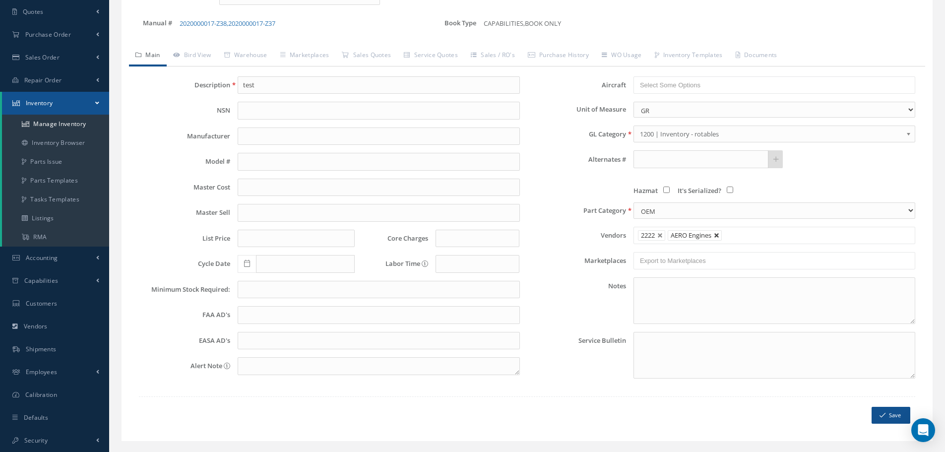
click at [719, 237] on link at bounding box center [717, 236] width 6 height 6
click at [719, 237] on ul "2222" at bounding box center [774, 235] width 282 height 17
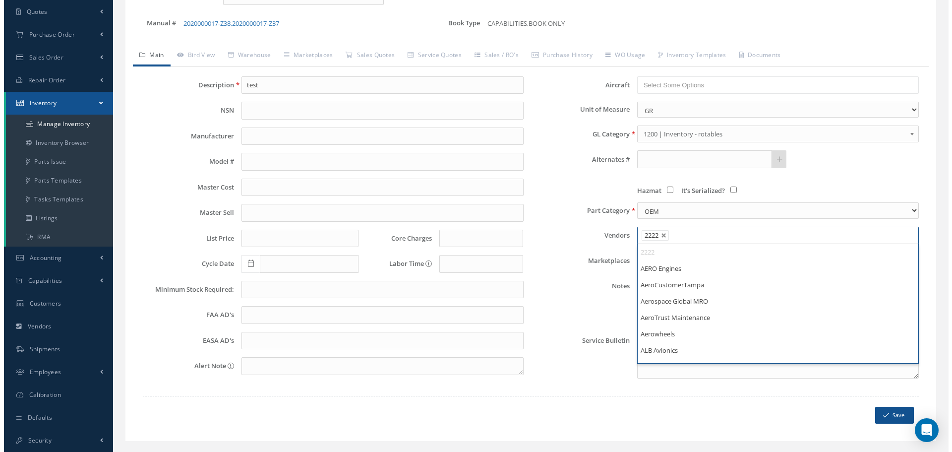
scroll to position [198, 0]
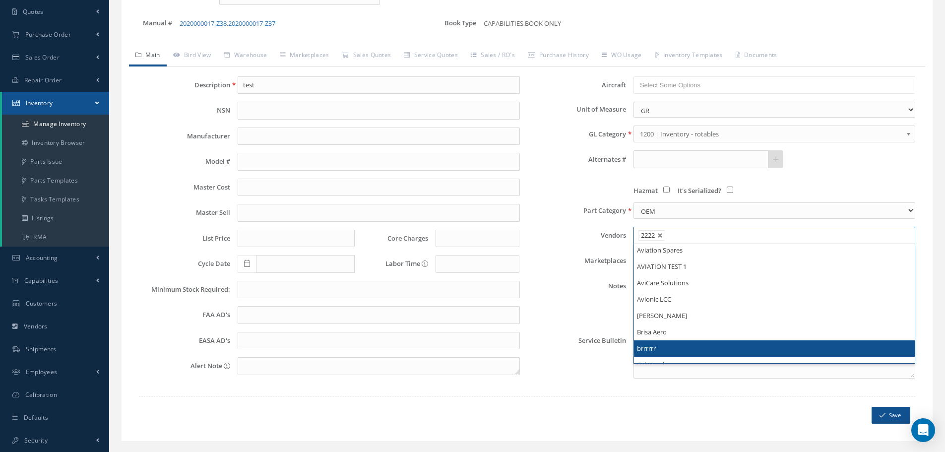
click at [681, 344] on li "brrrrrr" at bounding box center [774, 348] width 281 height 16
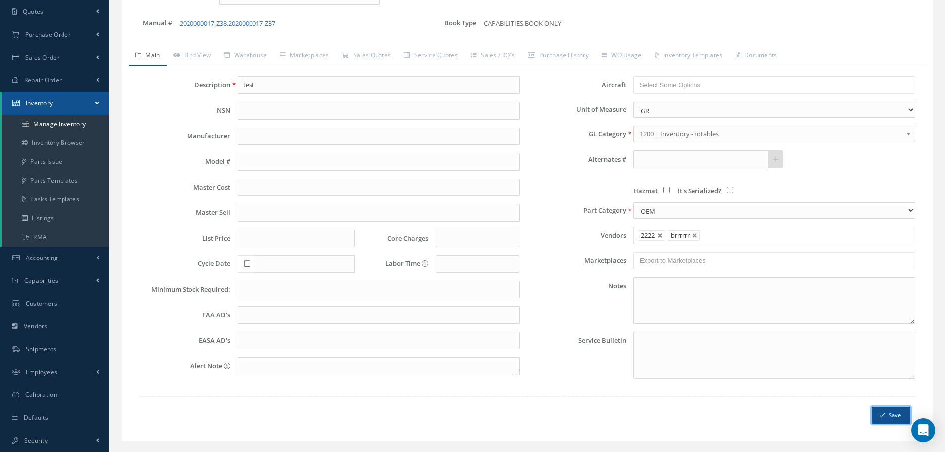
click at [892, 412] on button "Save" at bounding box center [890, 415] width 39 height 17
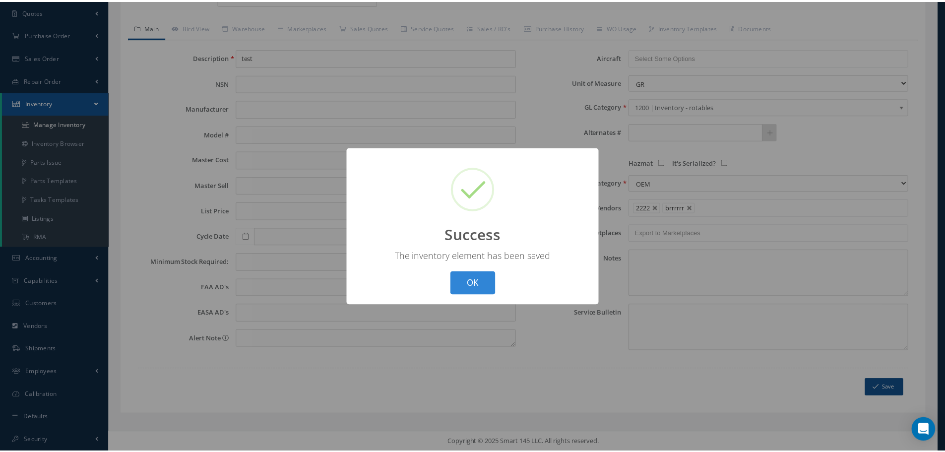
scroll to position [0, 0]
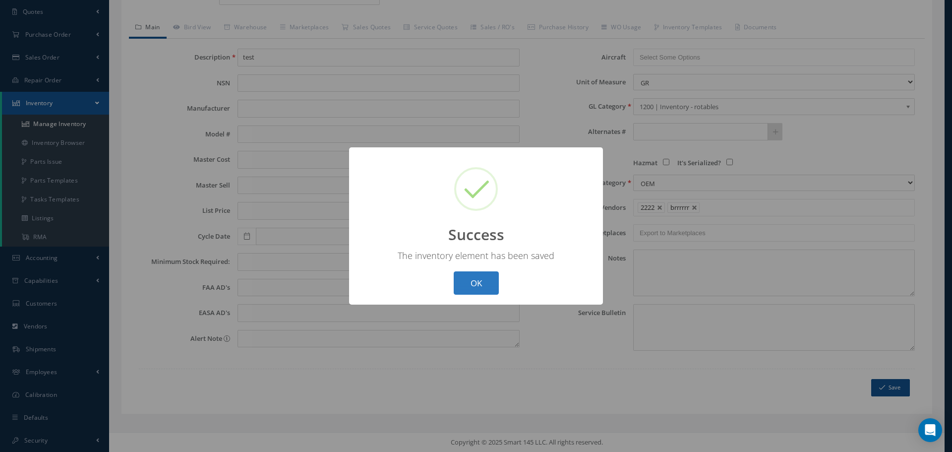
click at [487, 275] on button "OK" at bounding box center [476, 282] width 45 height 23
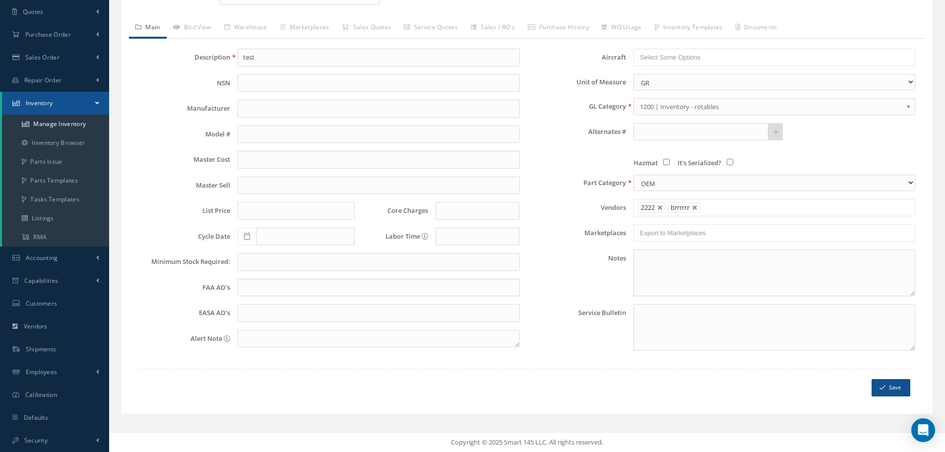
drag, startPoint x: 554, startPoint y: 308, endPoint x: 540, endPoint y: 290, distance: 23.7
click at [554, 308] on label "Service Bulletin" at bounding box center [576, 327] width 99 height 47
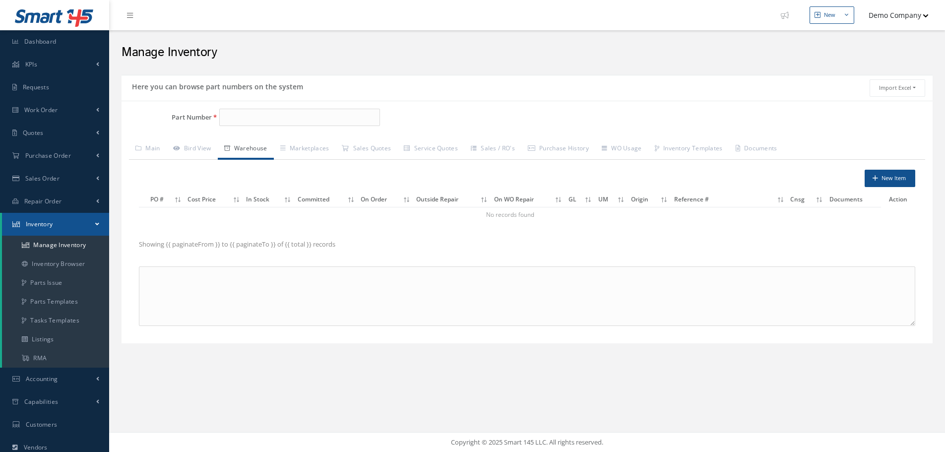
type input "z020H0001112"
type input "test"
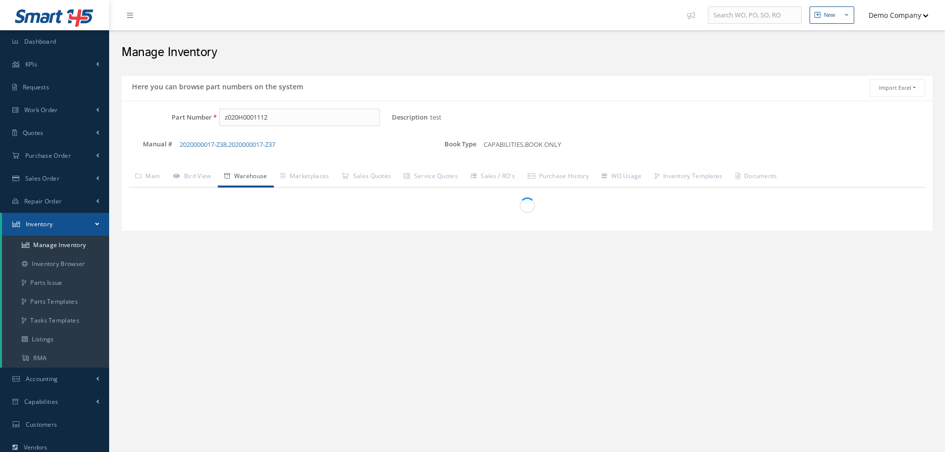
scroll to position [121, 0]
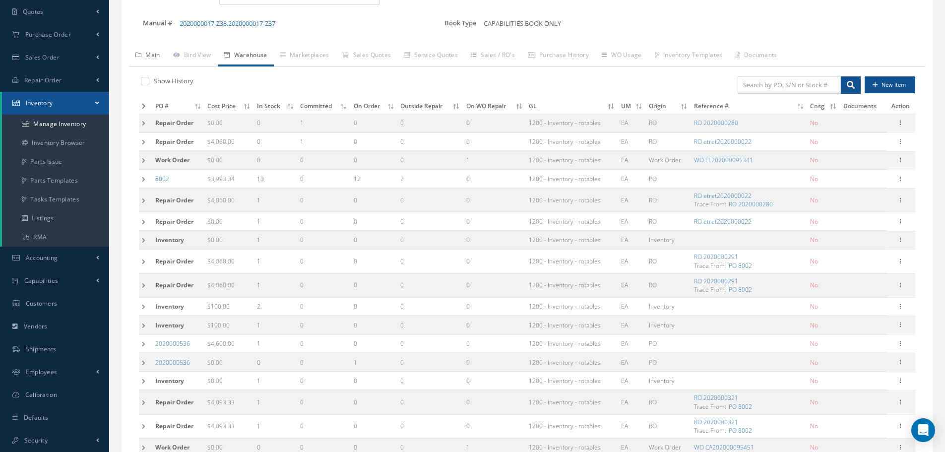
click at [158, 53] on link "Main" at bounding box center [148, 56] width 38 height 21
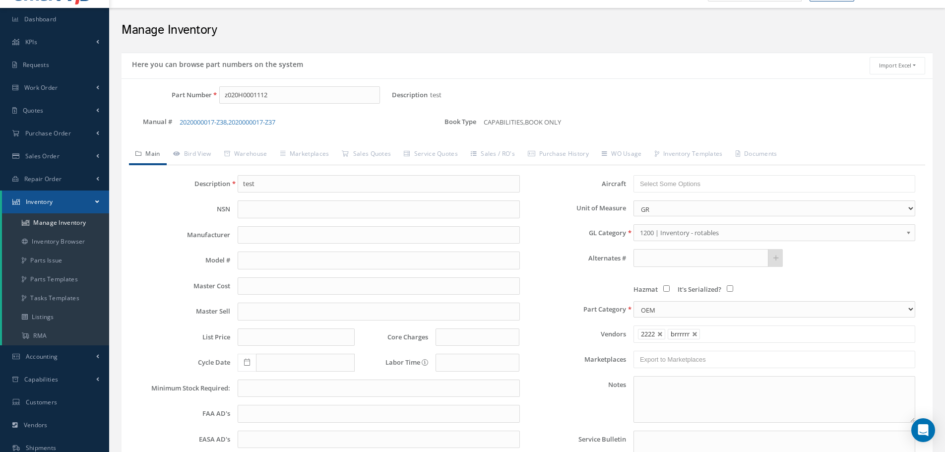
scroll to position [22, 0]
click at [206, 149] on link "Bird View" at bounding box center [192, 155] width 51 height 21
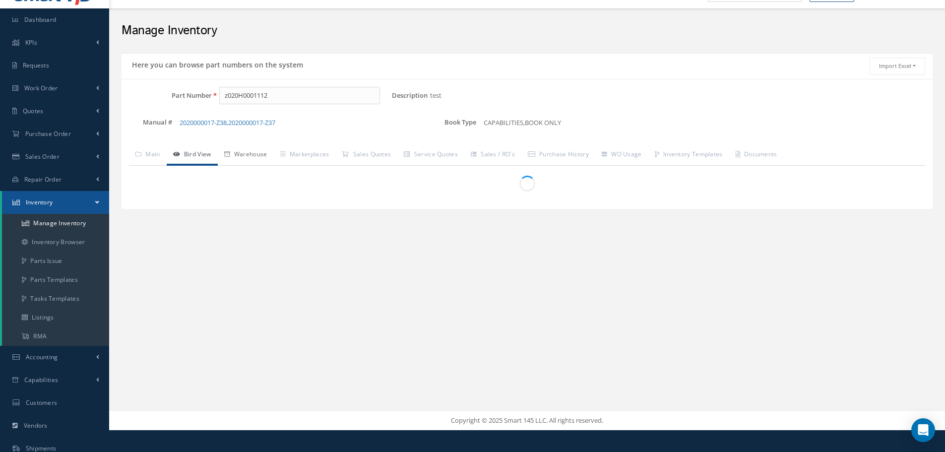
click at [265, 158] on link "Warehouse" at bounding box center [246, 155] width 56 height 21
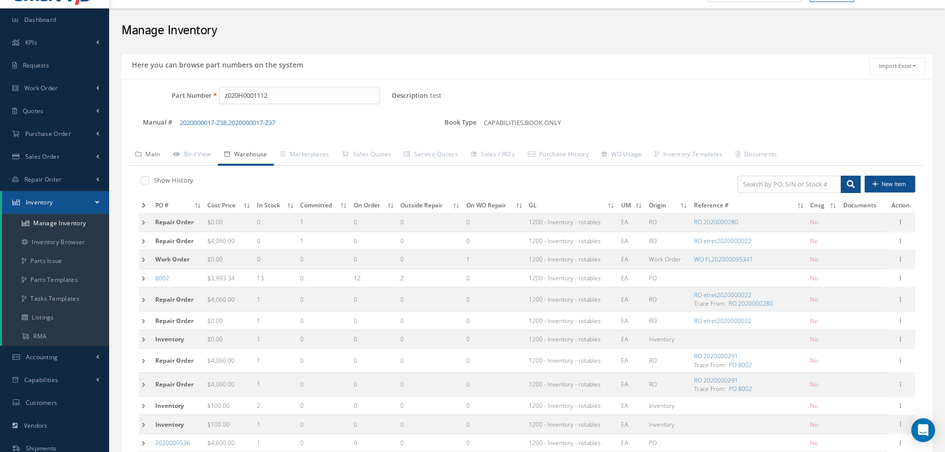
click at [158, 159] on link "Main" at bounding box center [148, 155] width 38 height 21
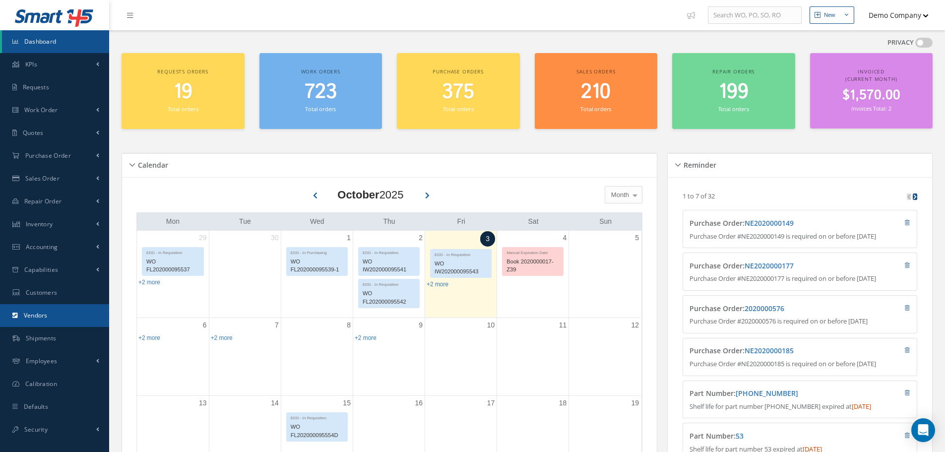
scroll to position [50, 0]
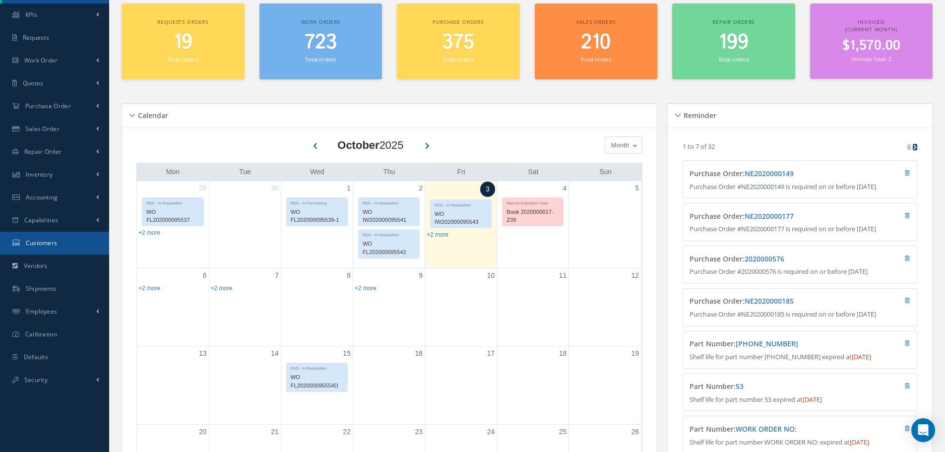
click at [43, 245] on span "Customers" at bounding box center [42, 243] width 32 height 8
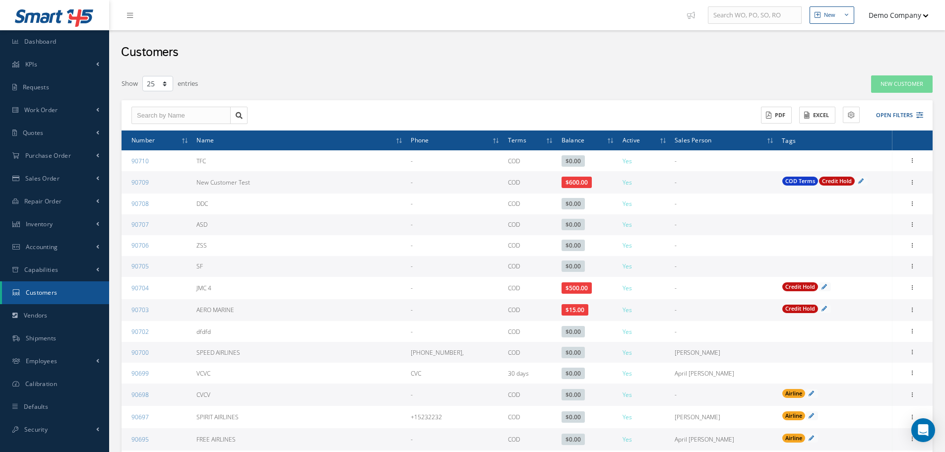
select select "25"
click at [915, 117] on button "Open Filters" at bounding box center [895, 115] width 56 height 16
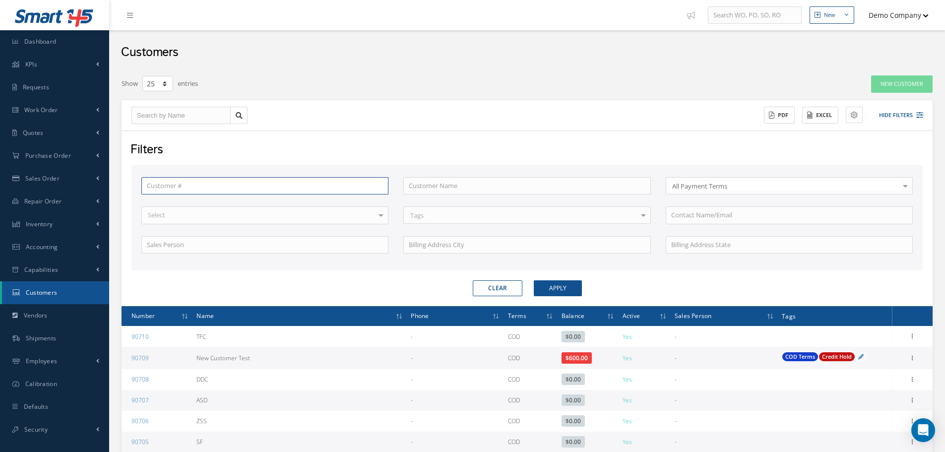
click at [178, 190] on input "text" at bounding box center [264, 186] width 247 height 18
click at [727, 243] on input "text" at bounding box center [789, 245] width 247 height 18
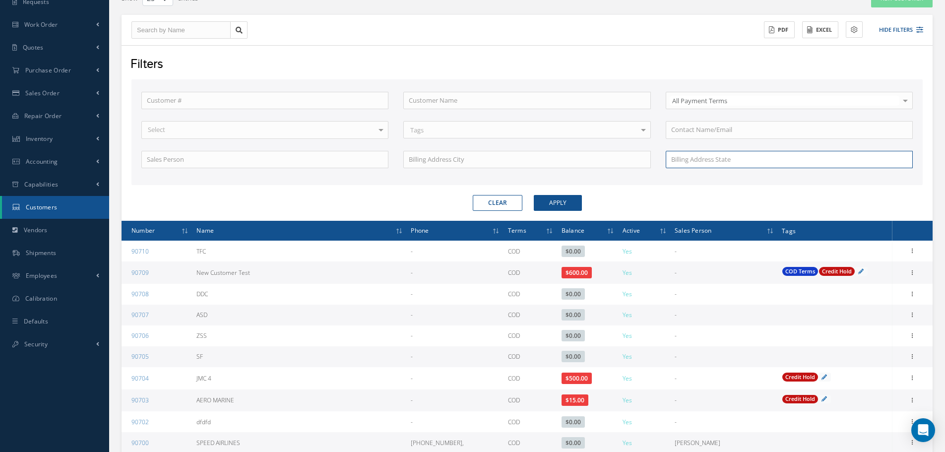
scroll to position [99, 0]
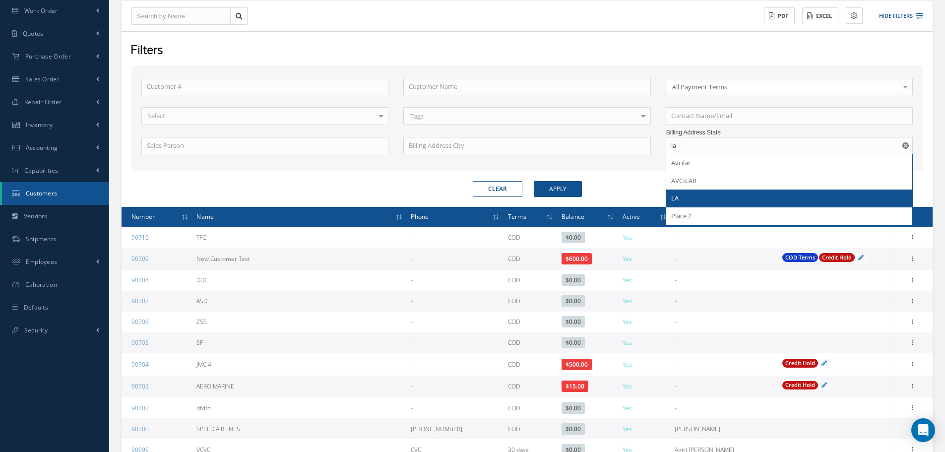
click at [678, 199] on div "LA" at bounding box center [789, 198] width 236 height 10
type input "LA"
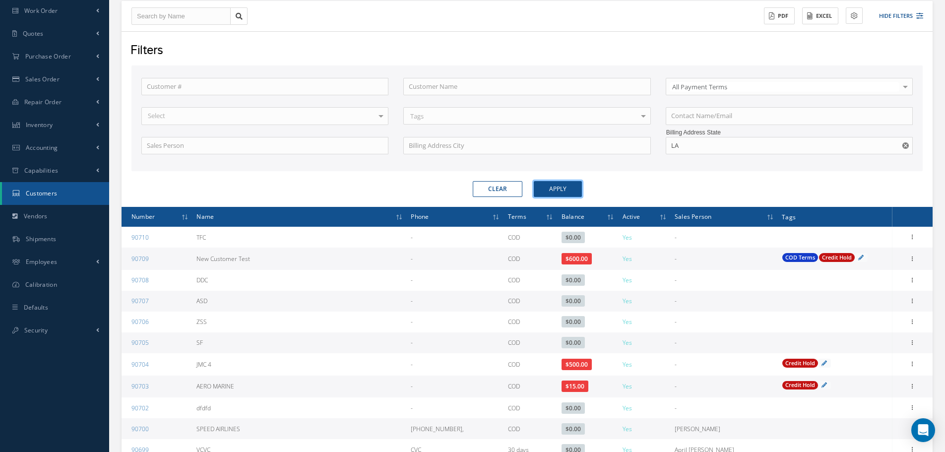
click at [568, 193] on button "Apply" at bounding box center [558, 189] width 48 height 16
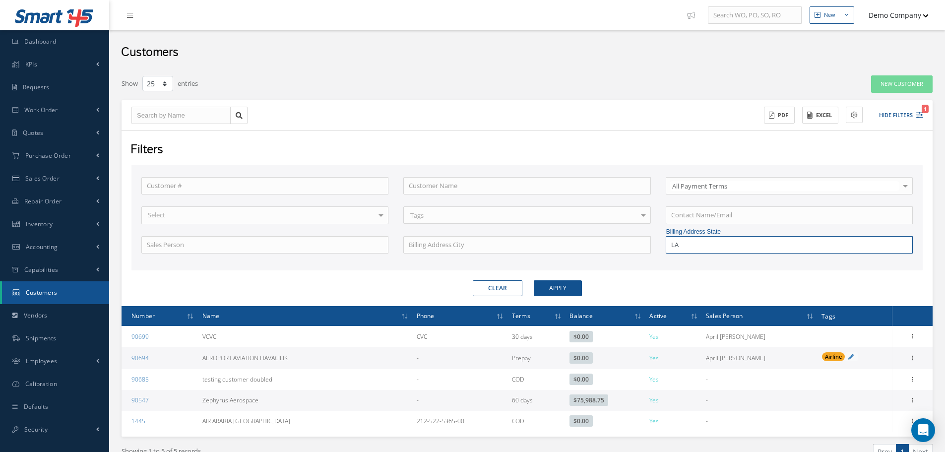
click at [699, 245] on input "LA" at bounding box center [789, 245] width 247 height 18
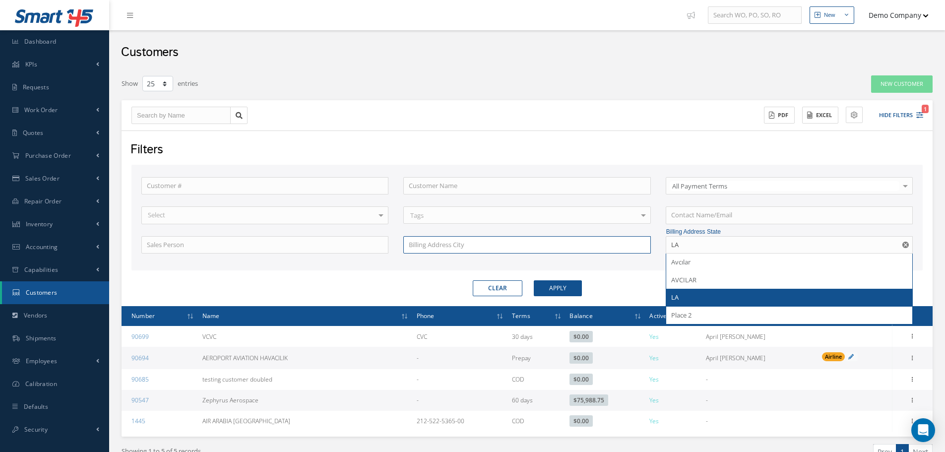
click at [504, 246] on input "text" at bounding box center [526, 245] width 247 height 18
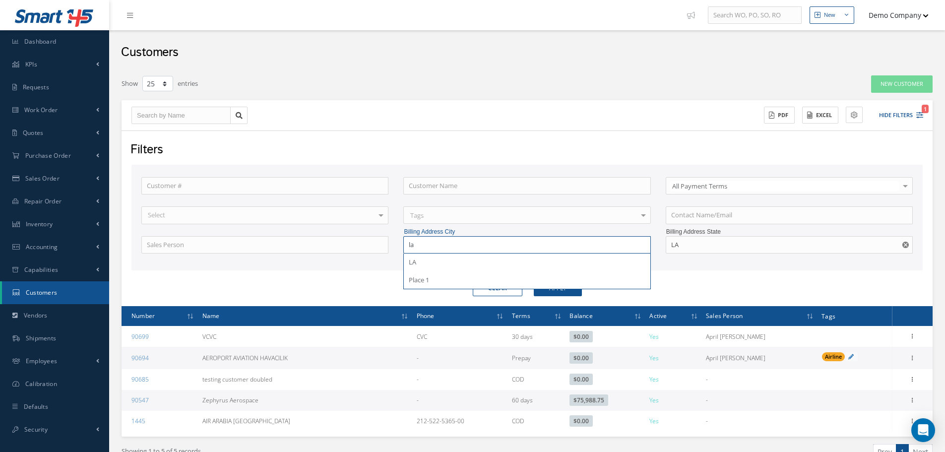
type input "la"
click at [299, 248] on input "text" at bounding box center [264, 245] width 247 height 18
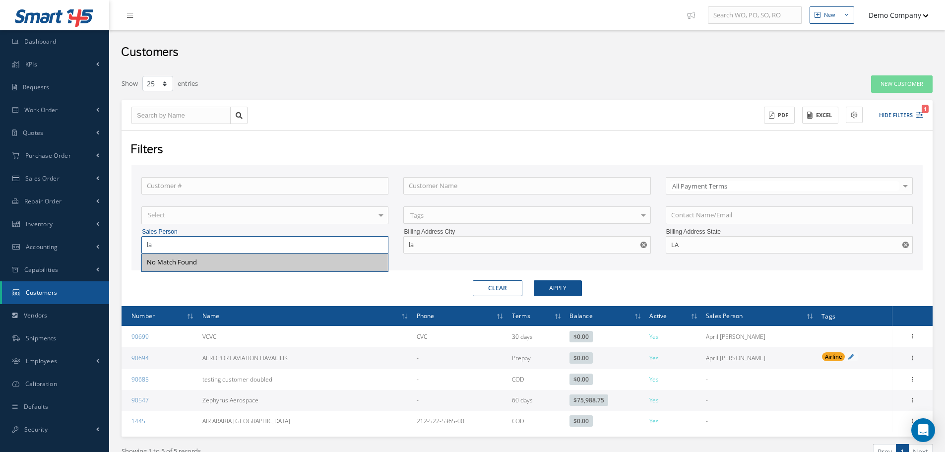
drag, startPoint x: 299, startPoint y: 248, endPoint x: 142, endPoint y: 239, distance: 157.0
click at [142, 239] on input "la" at bounding box center [264, 245] width 247 height 18
type input "t"
drag, startPoint x: 169, startPoint y: 244, endPoint x: 120, endPoint y: 243, distance: 49.1
click at [120, 243] on div "Show 10 25 50 100 entries New Customer ACTIONS Receive Payments Select Customer…" at bounding box center [527, 280] width 826 height 410
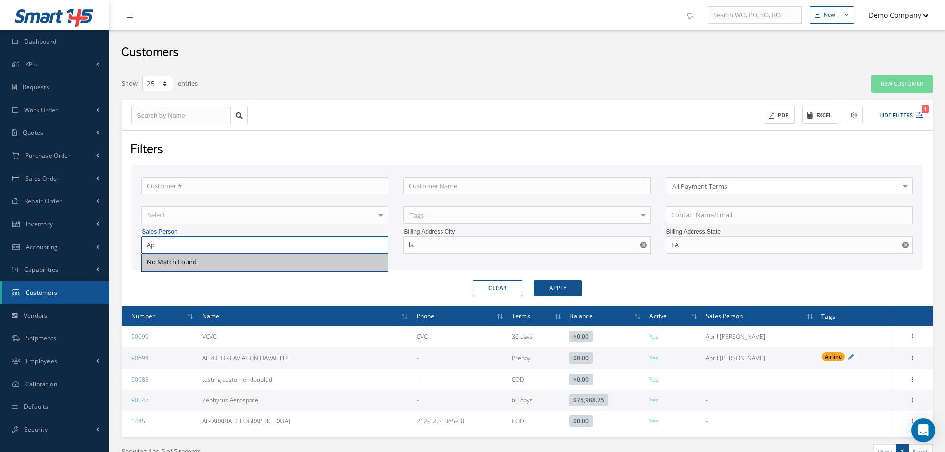
type input "Ap"
click at [687, 278] on form "Customer # Customer Name All Payment Terms All Payment Terms COD Prepay 30 days…" at bounding box center [526, 231] width 791 height 132
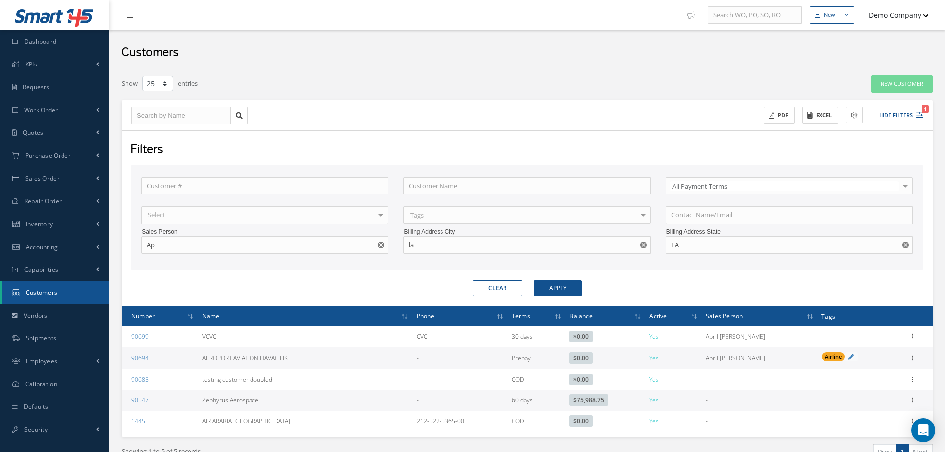
click at [380, 240] on button "button" at bounding box center [382, 245] width 12 height 18
click at [645, 244] on use "Reset" at bounding box center [643, 245] width 6 height 6
click at [908, 248] on button "button" at bounding box center [906, 245] width 12 height 18
click at [297, 239] on input "text" at bounding box center [264, 245] width 247 height 18
type input "t"
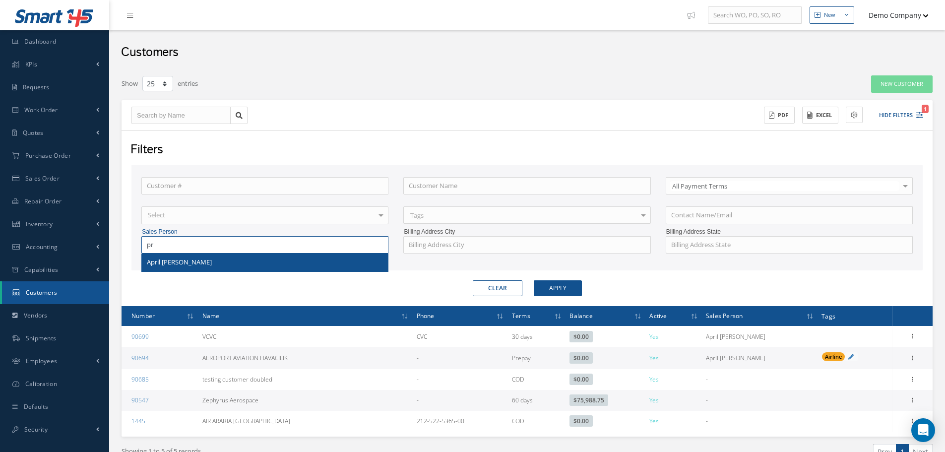
type input "pr"
click at [441, 265] on div "Customer # Customer Name All Payment Terms All Payment Terms COD Prepay 30 days…" at bounding box center [526, 218] width 791 height 106
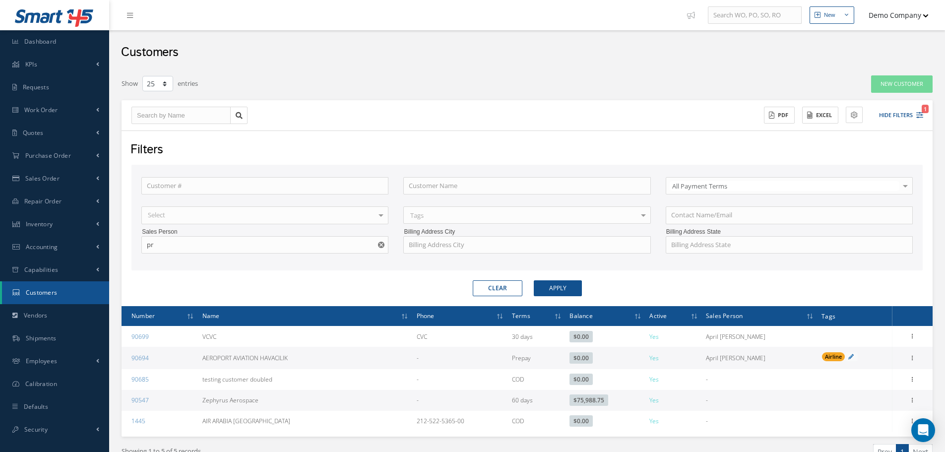
click at [380, 244] on icon "Reset" at bounding box center [381, 245] width 6 height 6
click at [398, 281] on div "Clear Apply" at bounding box center [527, 288] width 806 height 16
click at [158, 284] on div "Clear Apply" at bounding box center [527, 288] width 806 height 16
click at [694, 214] on input "text" at bounding box center [789, 215] width 247 height 18
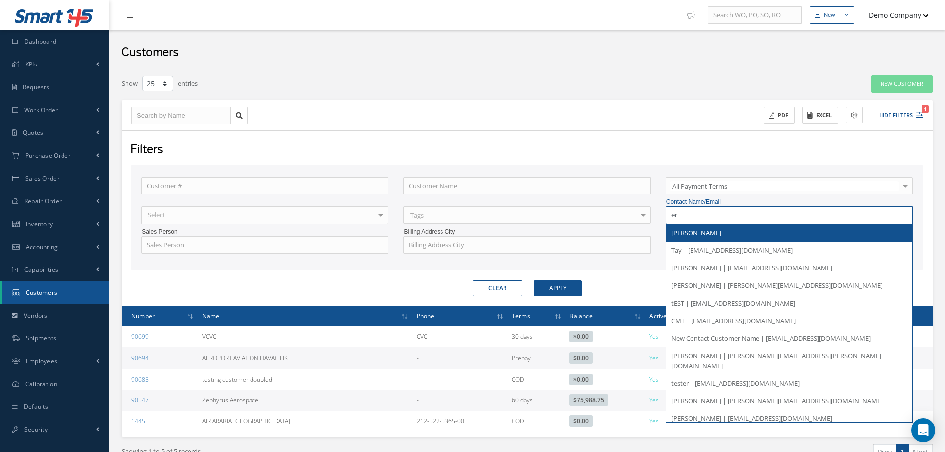
type input "er"
click at [219, 217] on div "Select" at bounding box center [264, 215] width 247 height 18
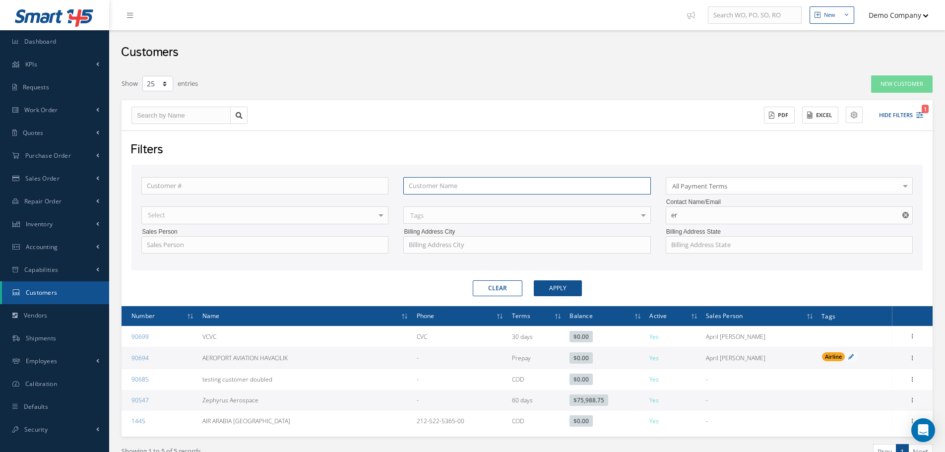
click at [488, 187] on input "text" at bounding box center [526, 186] width 247 height 18
click at [906, 218] on use "Reset" at bounding box center [905, 215] width 6 height 6
click at [430, 187] on input "text" at bounding box center [526, 186] width 247 height 18
type input "e"
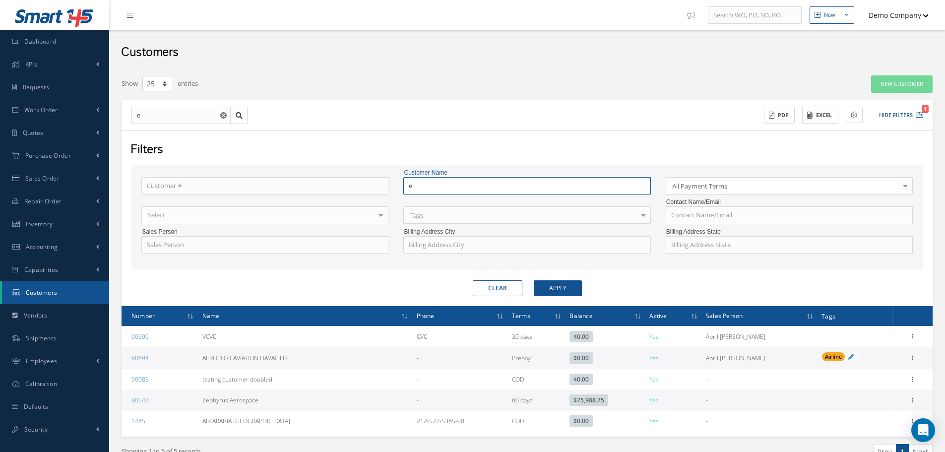
type input "er"
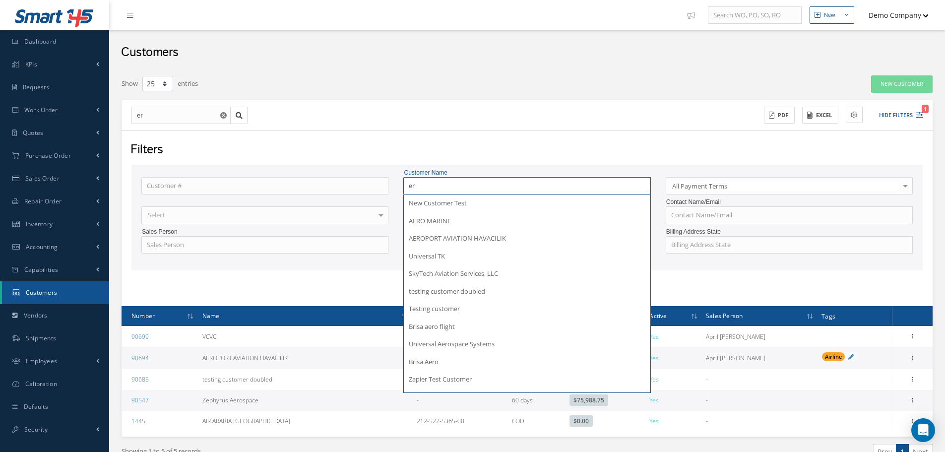
type input "er"
click at [256, 186] on input "text" at bounding box center [264, 186] width 247 height 18
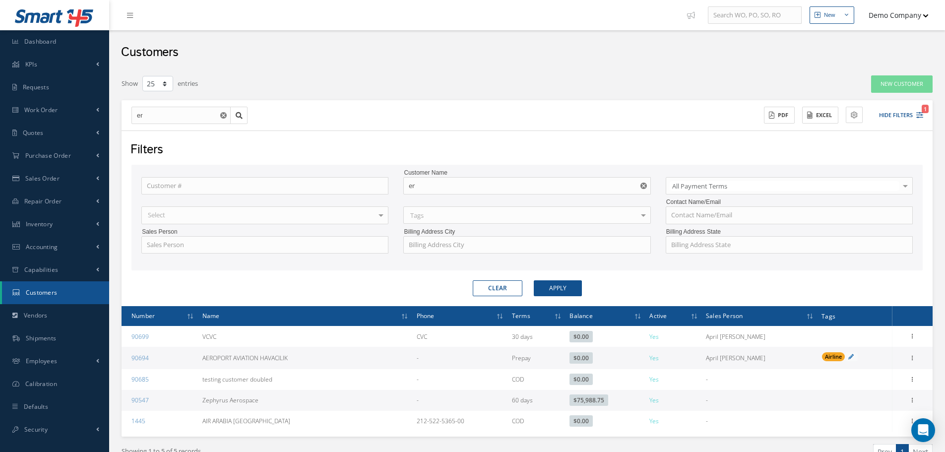
click at [646, 187] on use "Reset" at bounding box center [643, 186] width 6 height 6
click at [236, 187] on input "text" at bounding box center [264, 186] width 247 height 18
click at [477, 149] on div "Filters" at bounding box center [526, 150] width 806 height 19
click at [253, 188] on input "text" at bounding box center [264, 186] width 247 height 18
click at [416, 146] on div "Filters" at bounding box center [526, 150] width 806 height 19
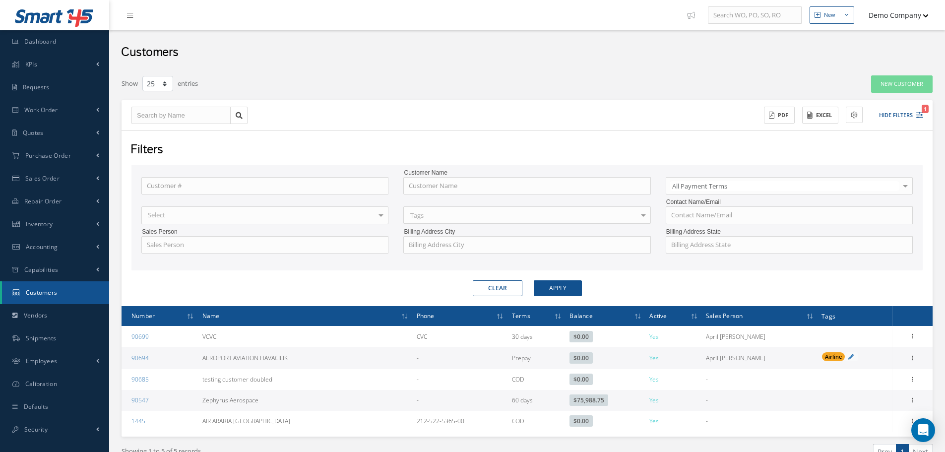
drag, startPoint x: 406, startPoint y: 169, endPoint x: 458, endPoint y: 169, distance: 52.1
click at [458, 169] on label "Customer Name" at bounding box center [527, 172] width 246 height 9
